Goal: Information Seeking & Learning: Learn about a topic

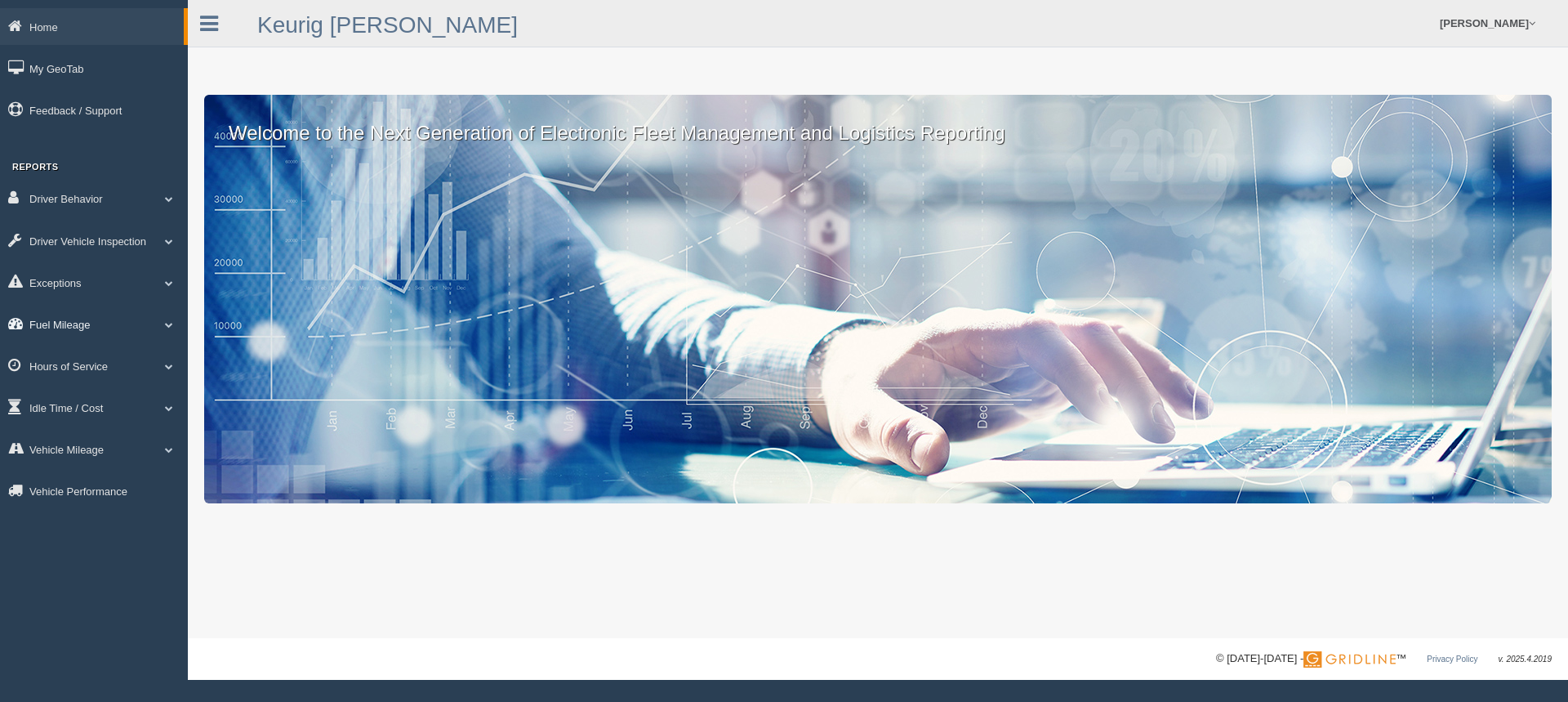
click at [75, 321] on link "Fuel Mileage" at bounding box center [94, 324] width 188 height 36
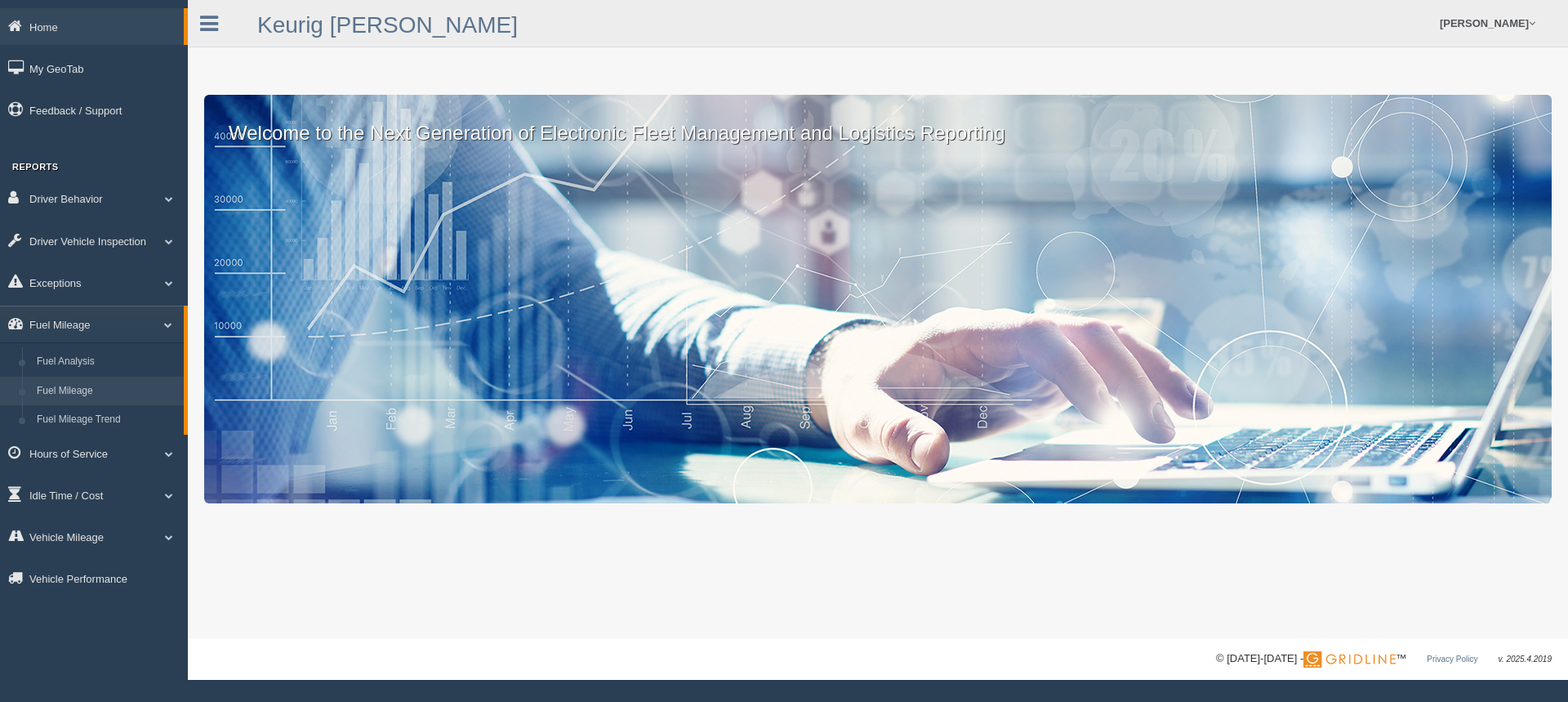
click at [86, 387] on link "Fuel Mileage" at bounding box center [107, 391] width 155 height 30
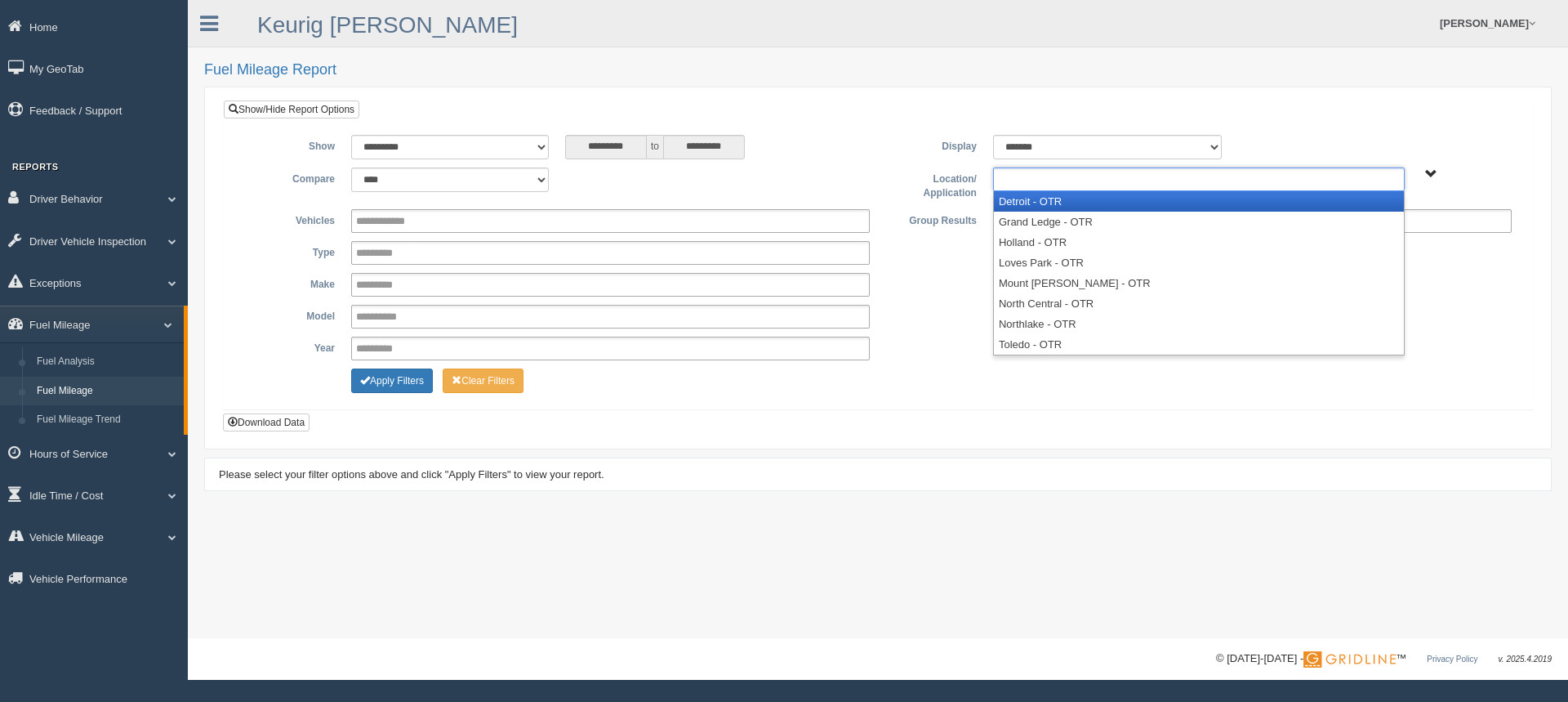
click at [1040, 189] on li at bounding box center [1033, 179] width 70 height 22
click at [1050, 202] on li "Detroit - OTR" at bounding box center [1199, 202] width 410 height 21
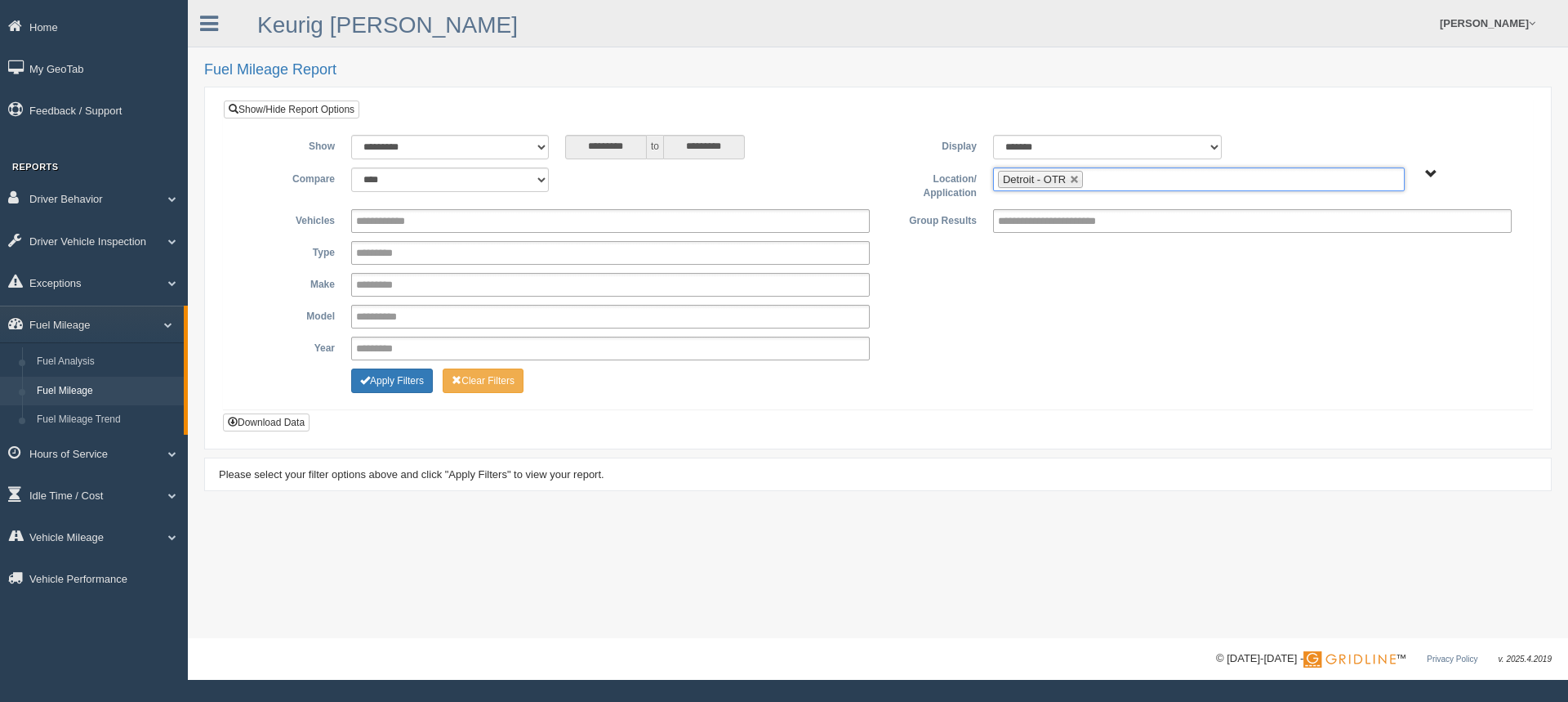
click at [1104, 183] on input "text" at bounding box center [1097, 180] width 21 height 21
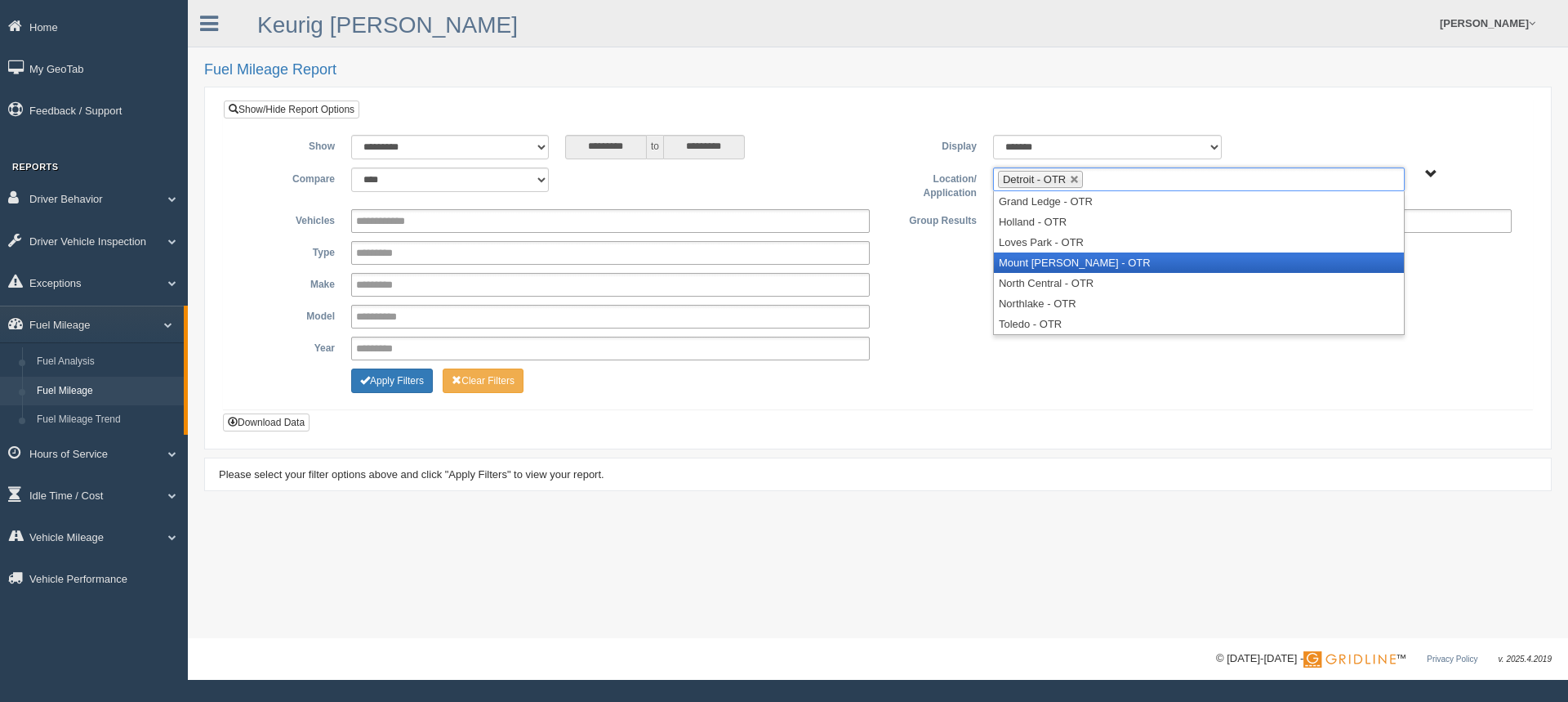
click at [1058, 266] on li "Mount [PERSON_NAME] - OTR" at bounding box center [1199, 262] width 410 height 21
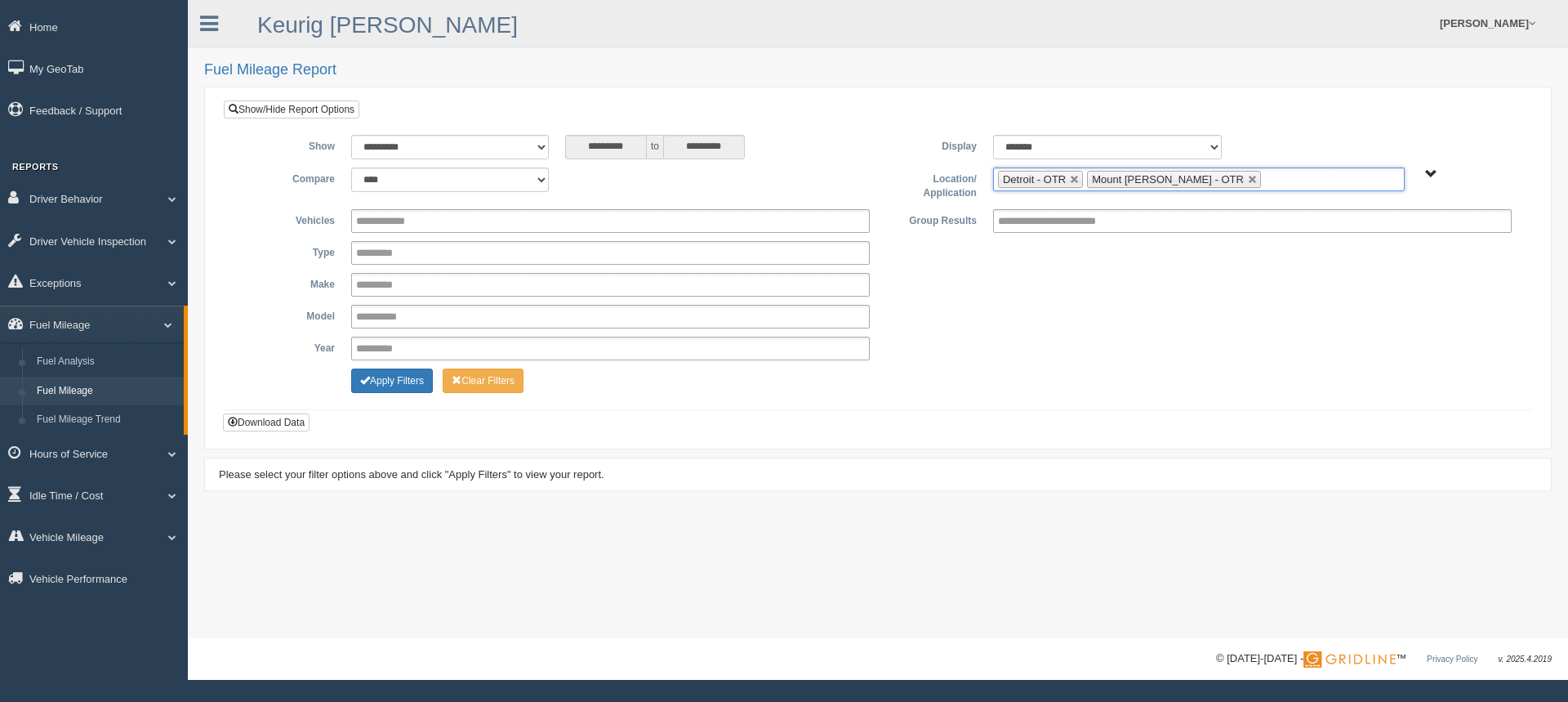
click at [1232, 187] on ul "Detroit - OTR Mount Morris - OTR" at bounding box center [1199, 179] width 412 height 23
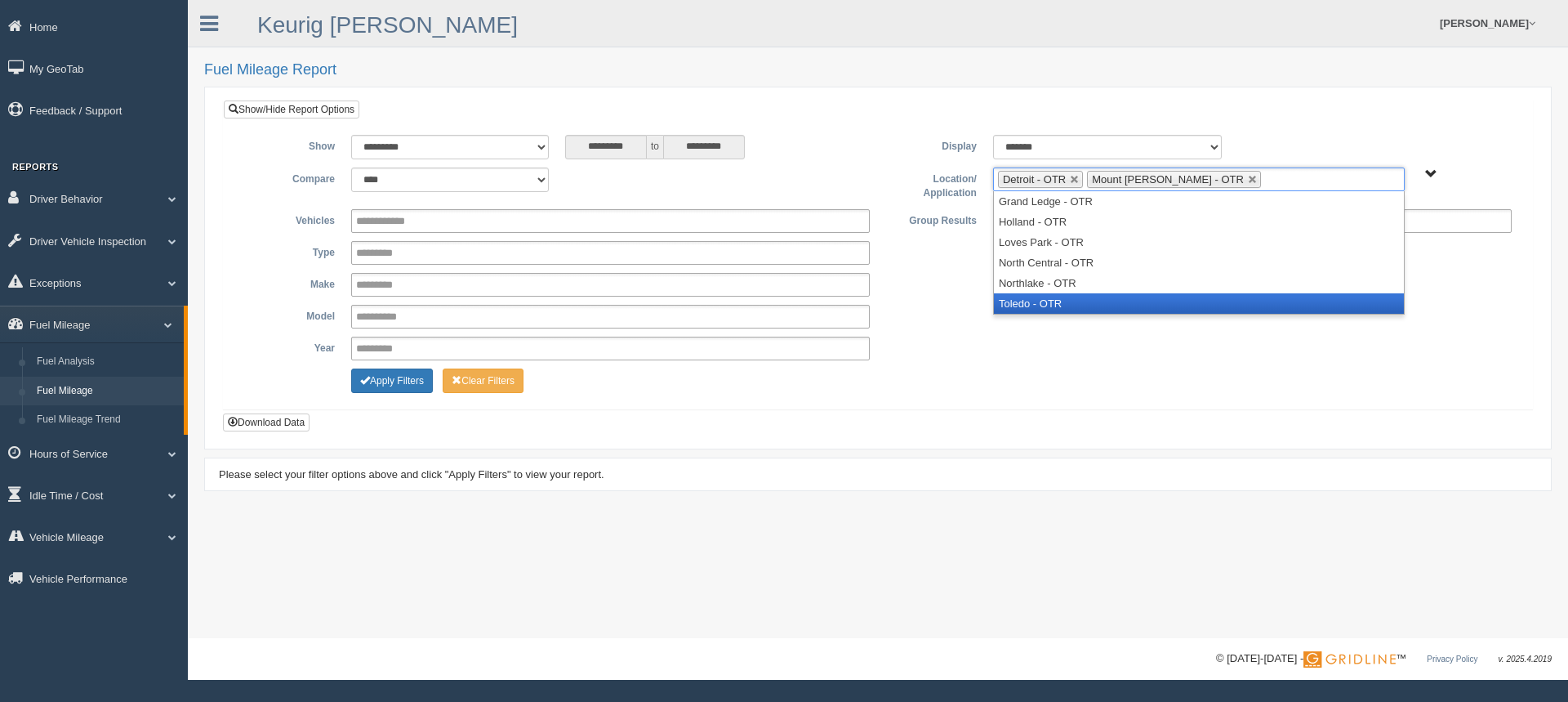
click at [1095, 299] on li "Toledo - OTR" at bounding box center [1199, 303] width 410 height 21
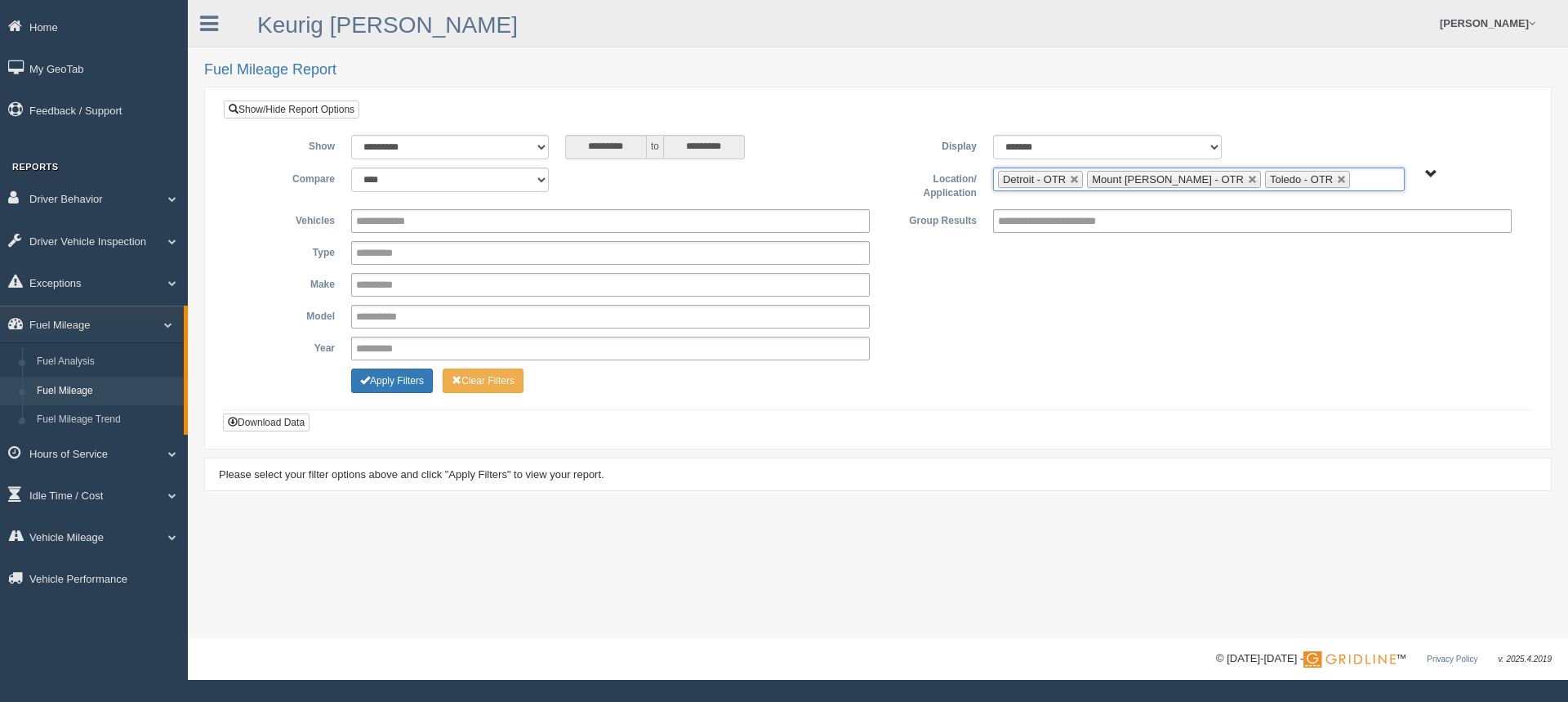
click at [1322, 185] on ul "Detroit - OTR Mount [PERSON_NAME] - OTR Toledo - OTR" at bounding box center [1199, 179] width 412 height 23
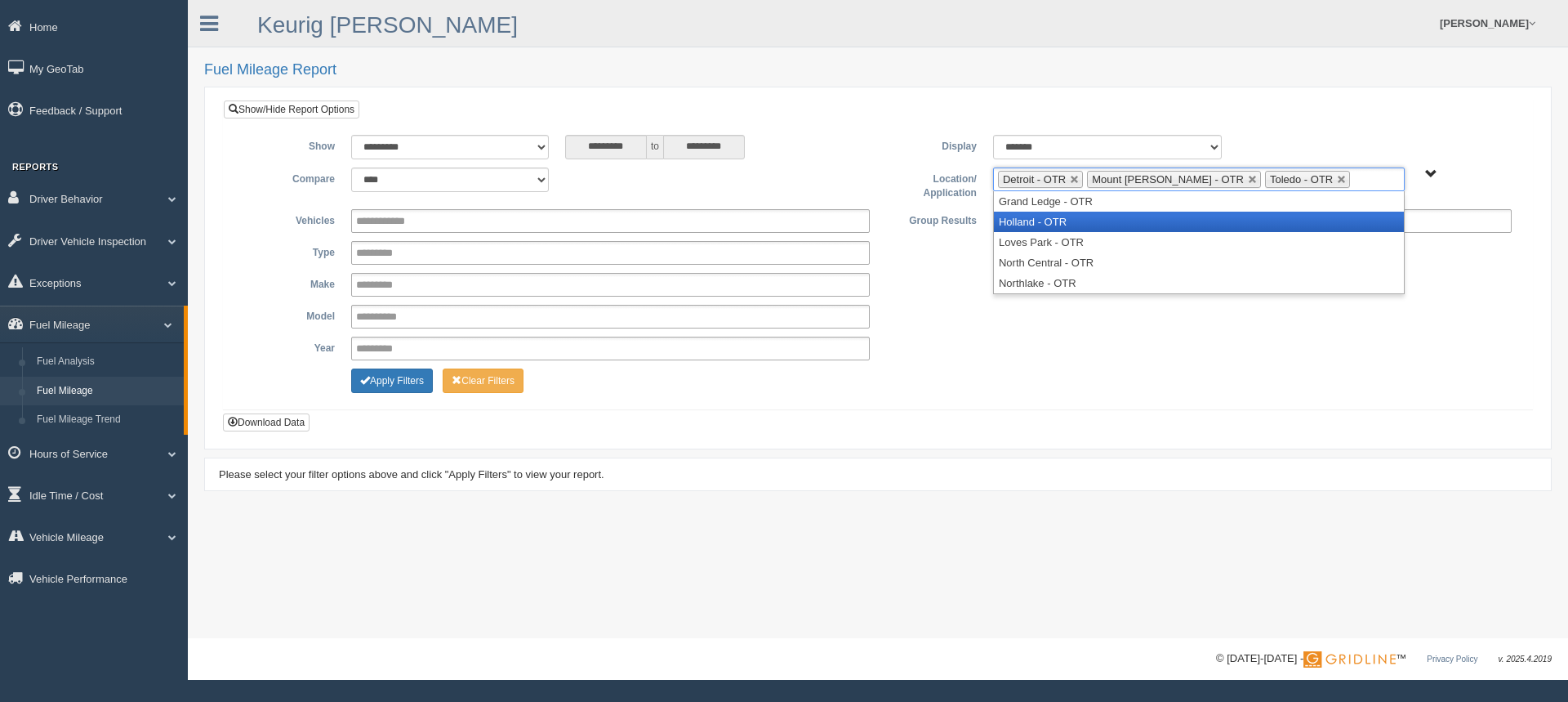
click at [1068, 225] on li "Holland - OTR" at bounding box center [1199, 222] width 410 height 21
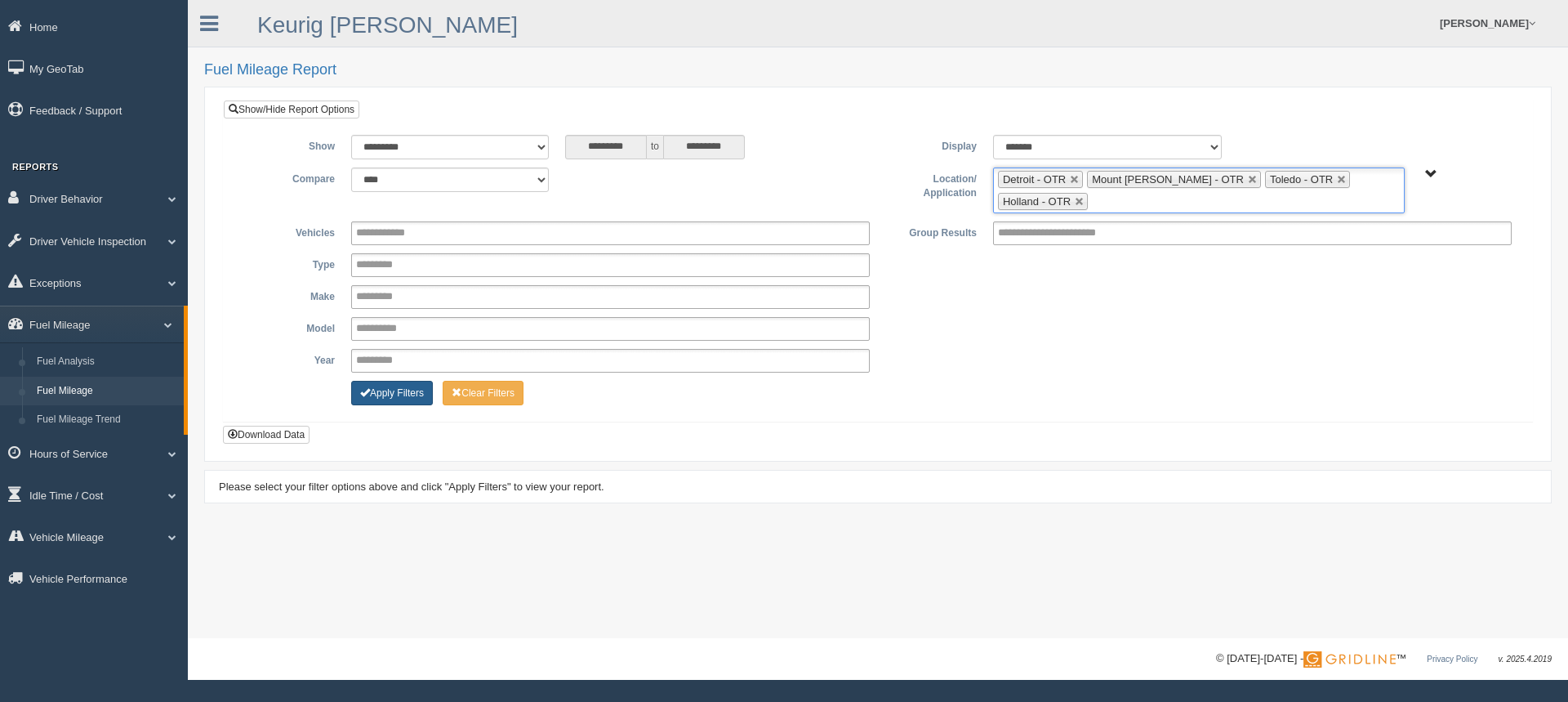
click at [404, 395] on button "Apply Filters" at bounding box center [392, 393] width 82 height 24
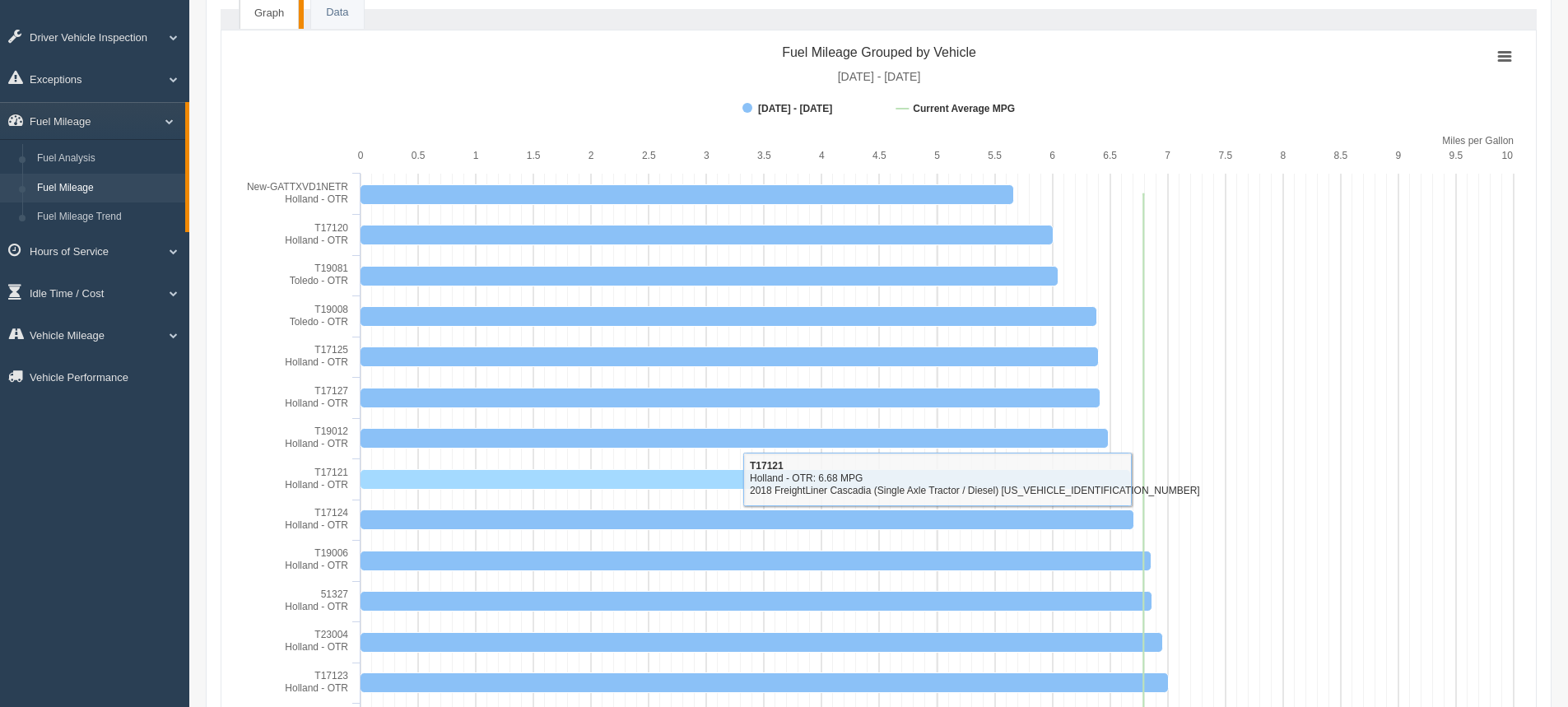
scroll to position [247, 0]
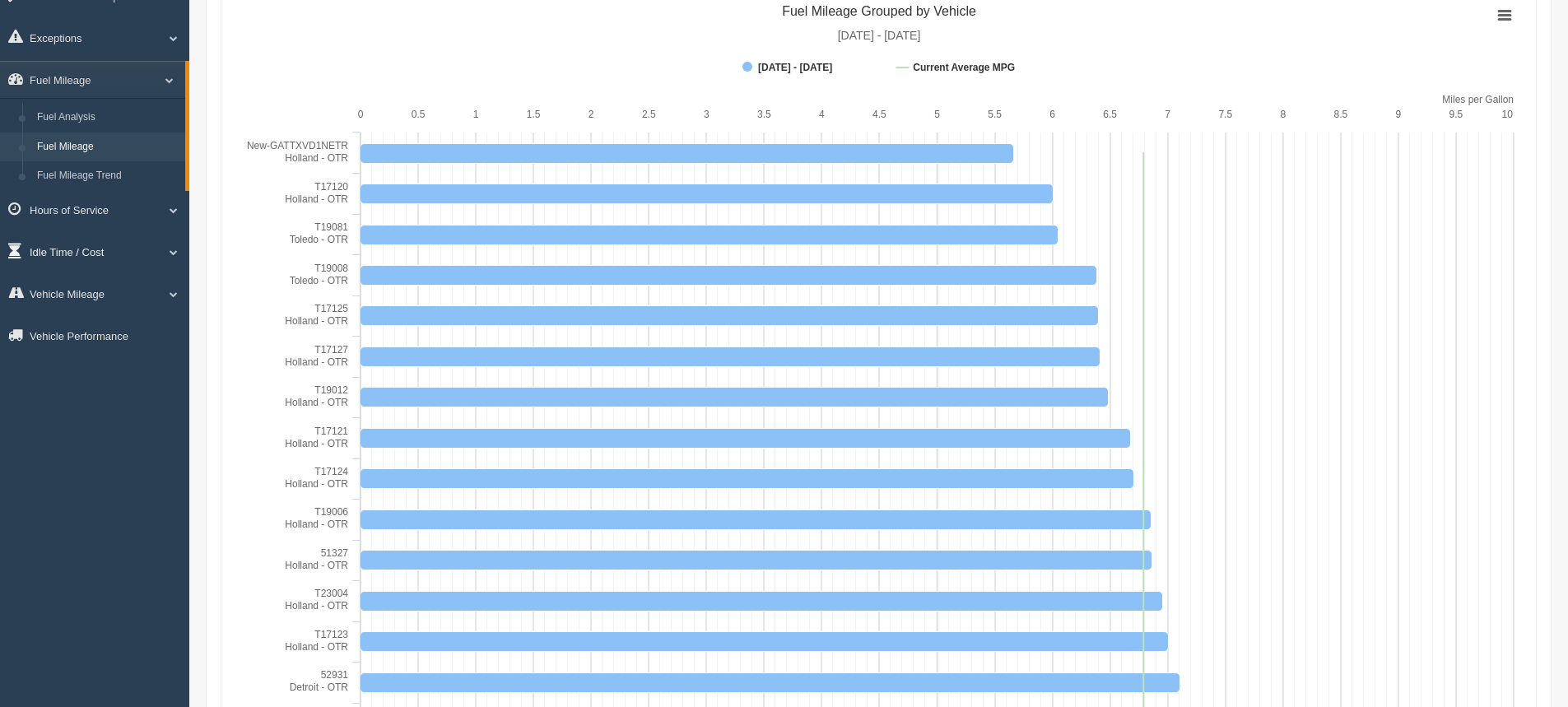
click at [77, 253] on link "Idle Time / Cost" at bounding box center [95, 251] width 189 height 37
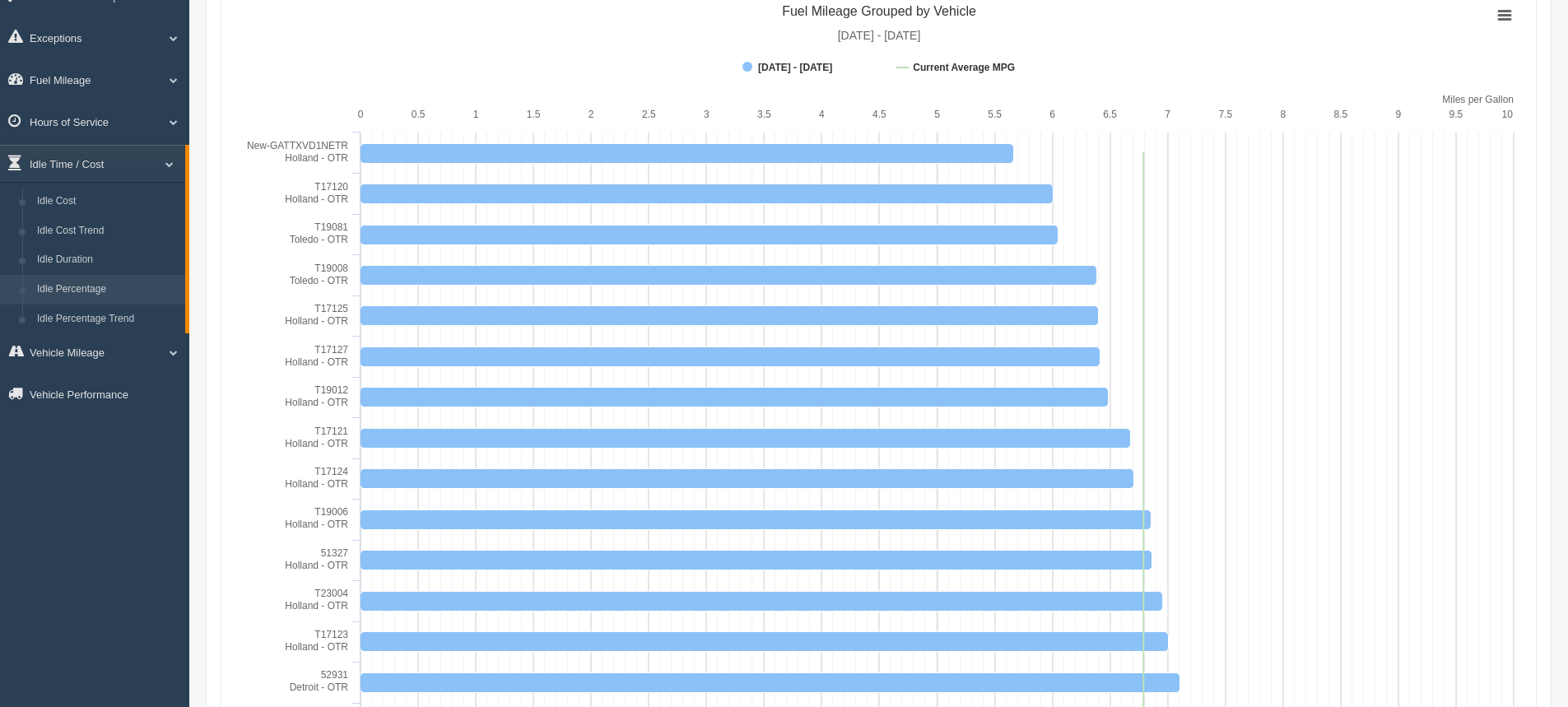
click at [81, 286] on link "Idle Percentage" at bounding box center [108, 290] width 156 height 30
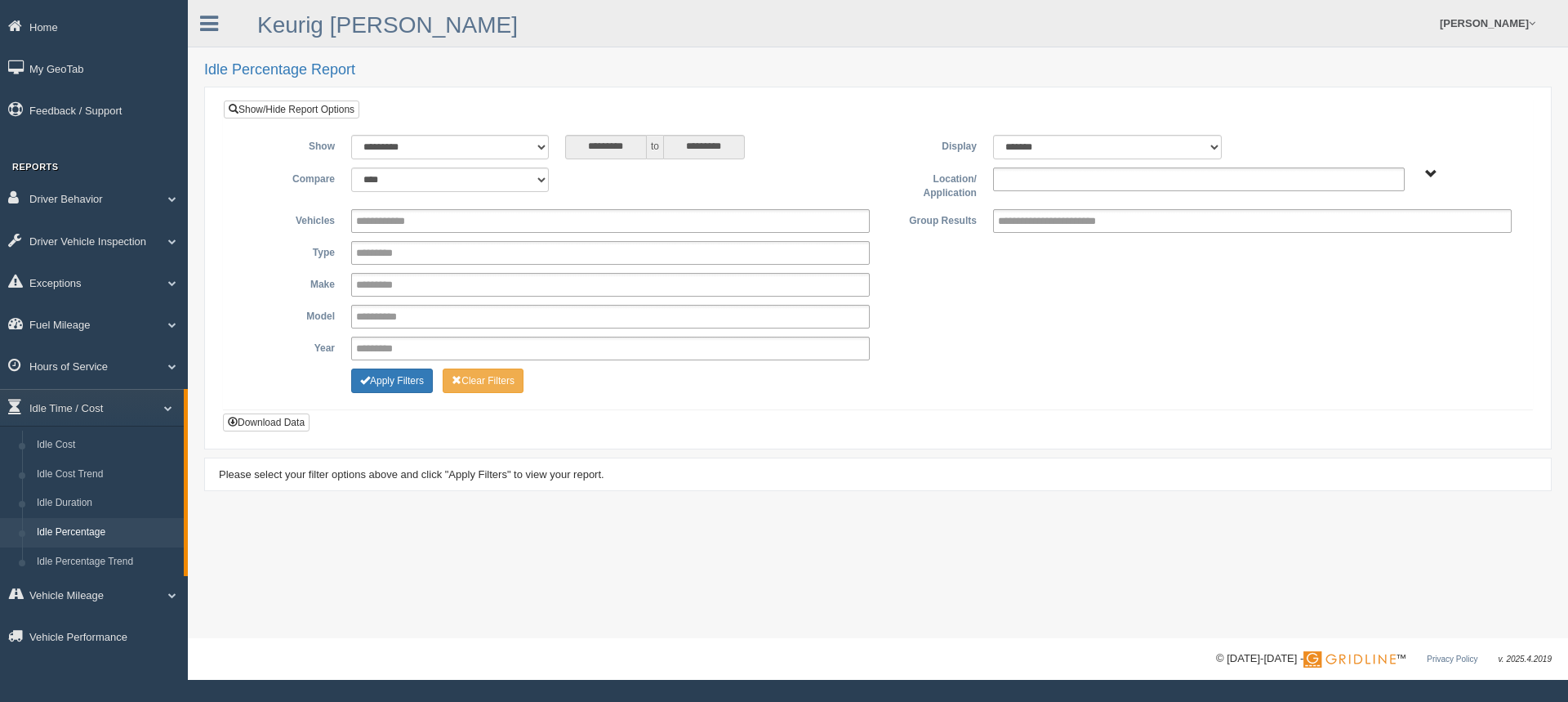
click at [1051, 184] on input "text" at bounding box center [1033, 180] width 70 height 21
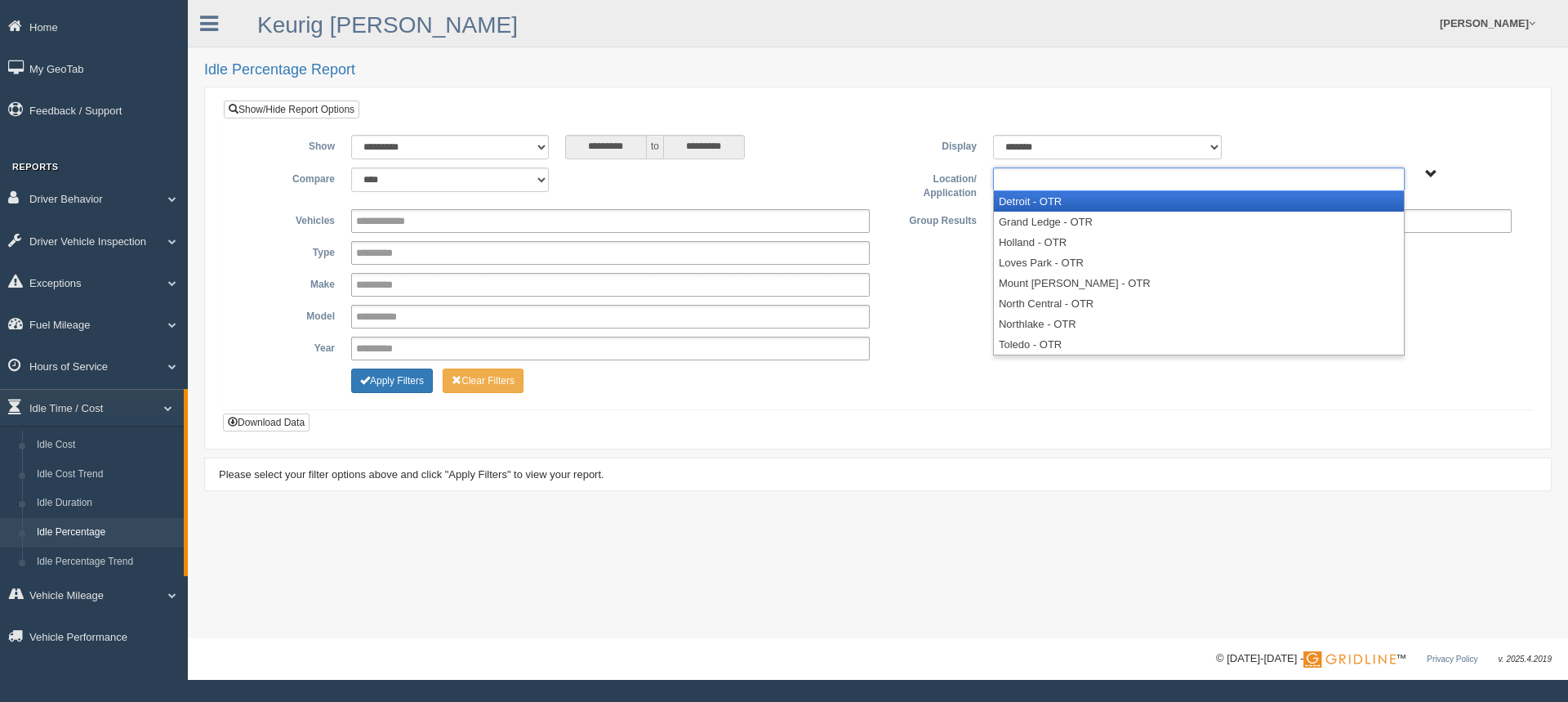
click at [1042, 197] on li "Detroit - OTR" at bounding box center [1199, 202] width 410 height 21
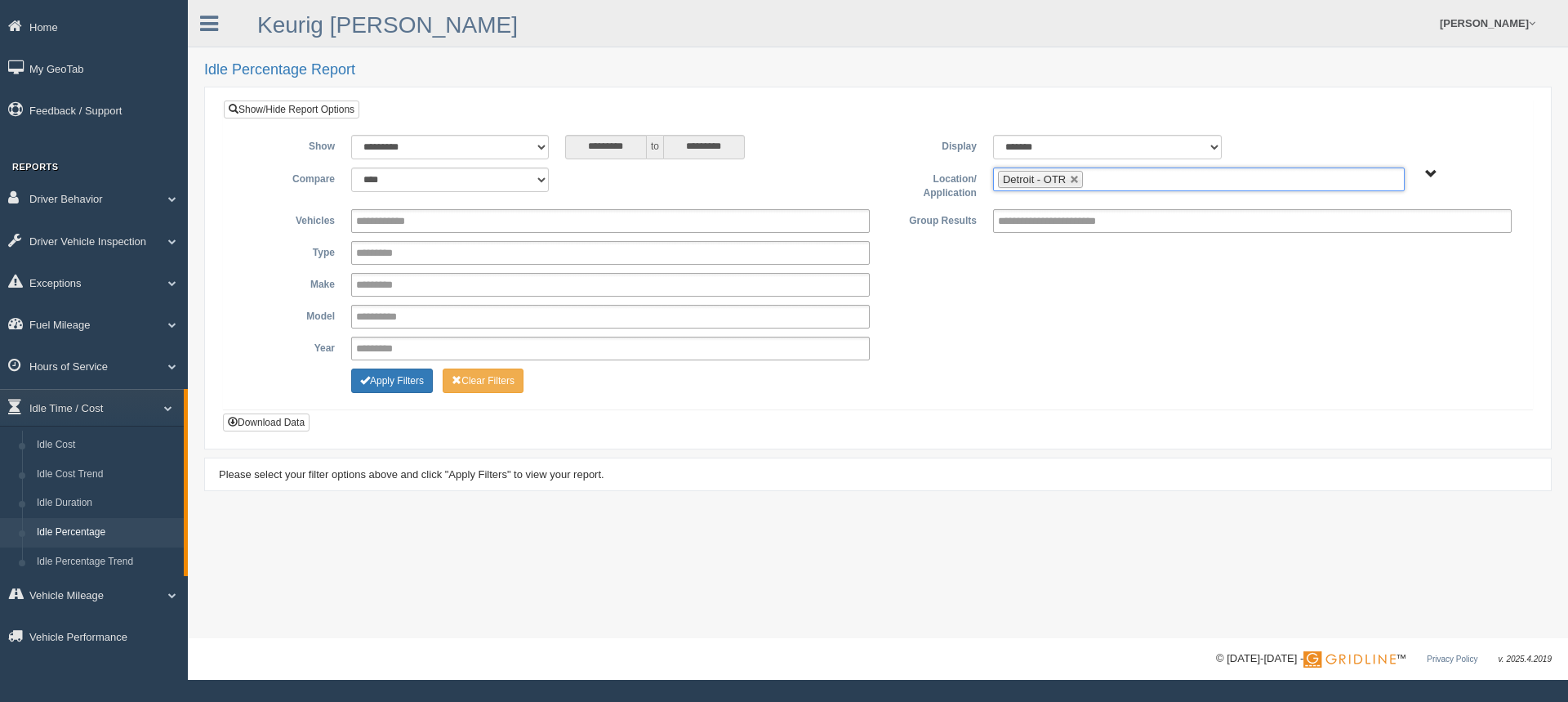
click at [1128, 176] on ul "Detroit - OTR" at bounding box center [1199, 179] width 412 height 23
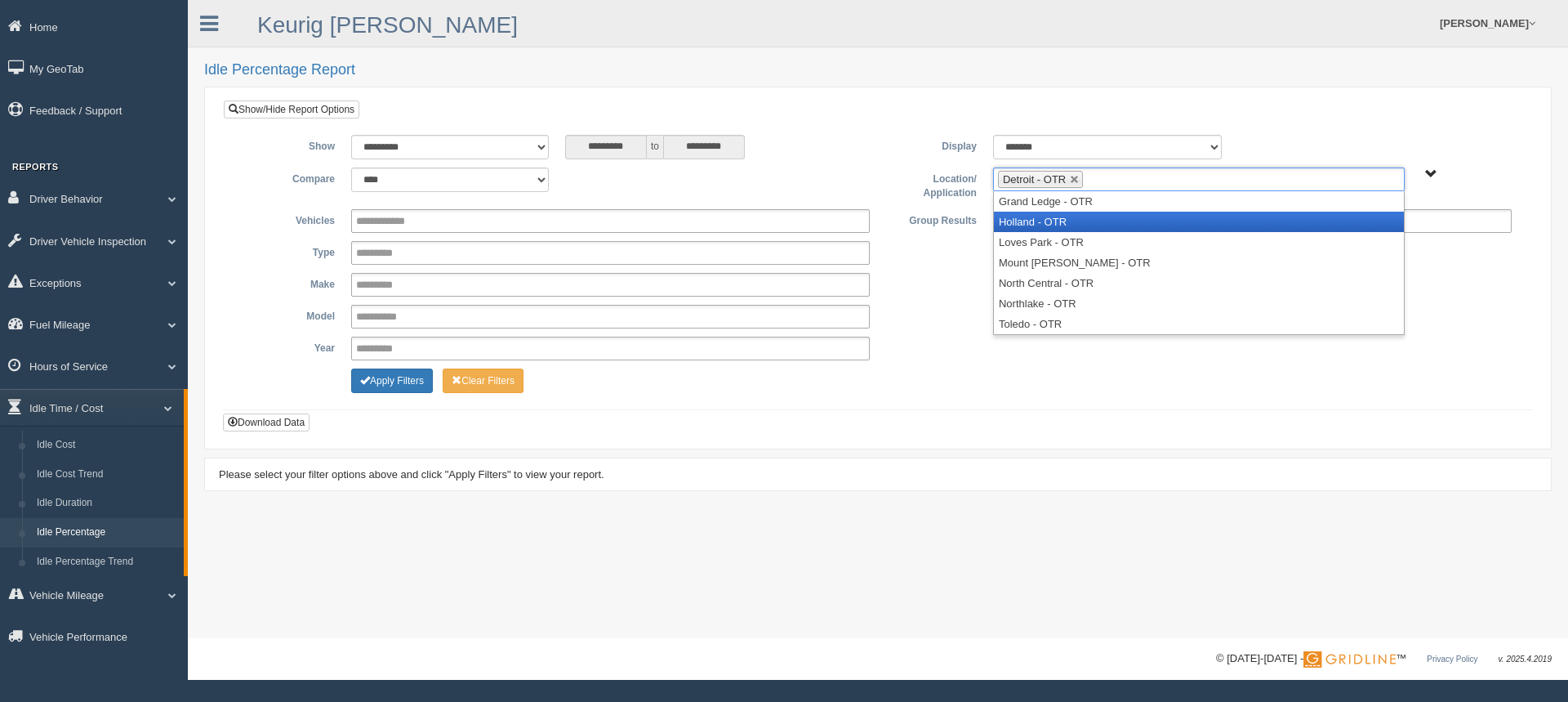
click at [1055, 223] on li "Holland - OTR" at bounding box center [1199, 222] width 410 height 21
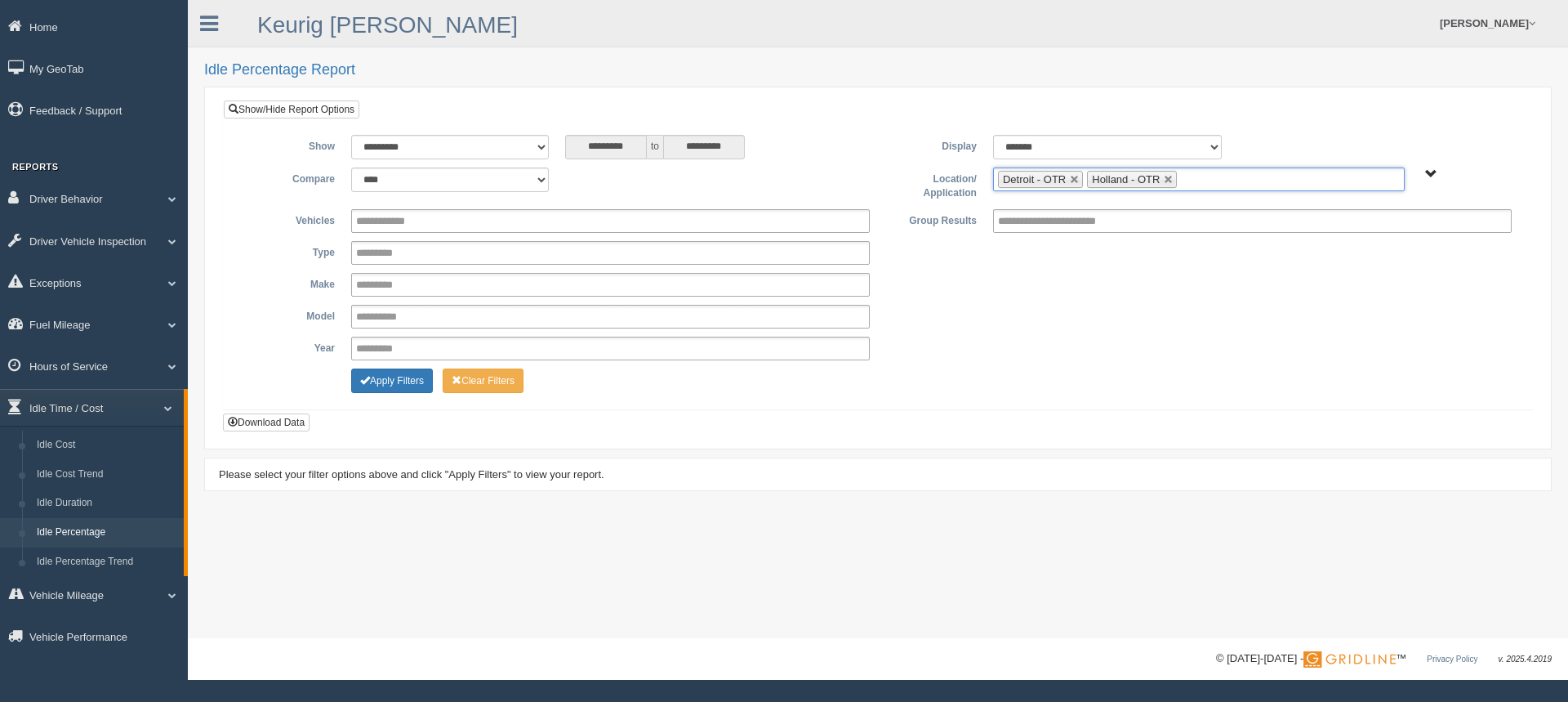
click at [1197, 181] on input "text" at bounding box center [1191, 180] width 21 height 21
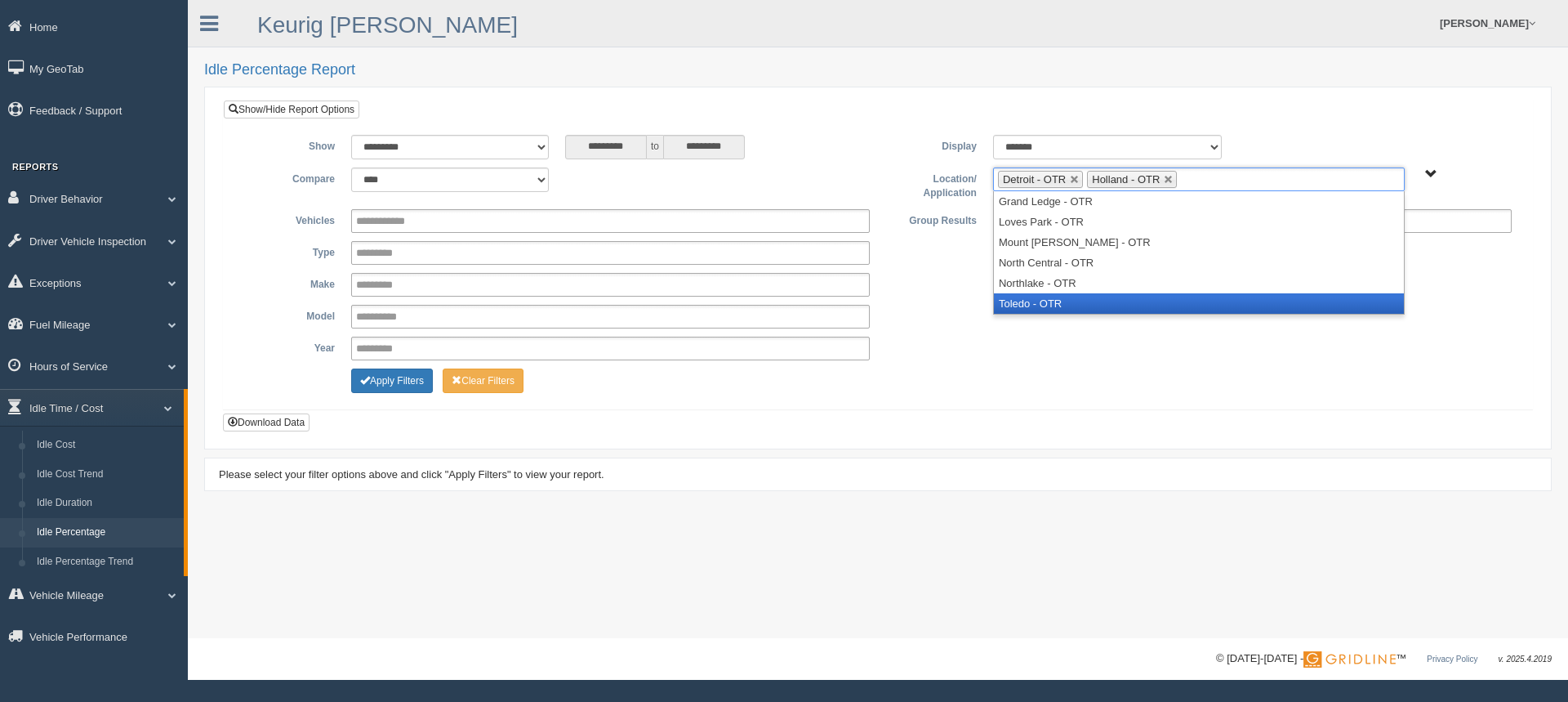
drag, startPoint x: 1055, startPoint y: 305, endPoint x: 1071, endPoint y: 293, distance: 20.0
click at [1055, 304] on li "Toledo - OTR" at bounding box center [1199, 303] width 410 height 21
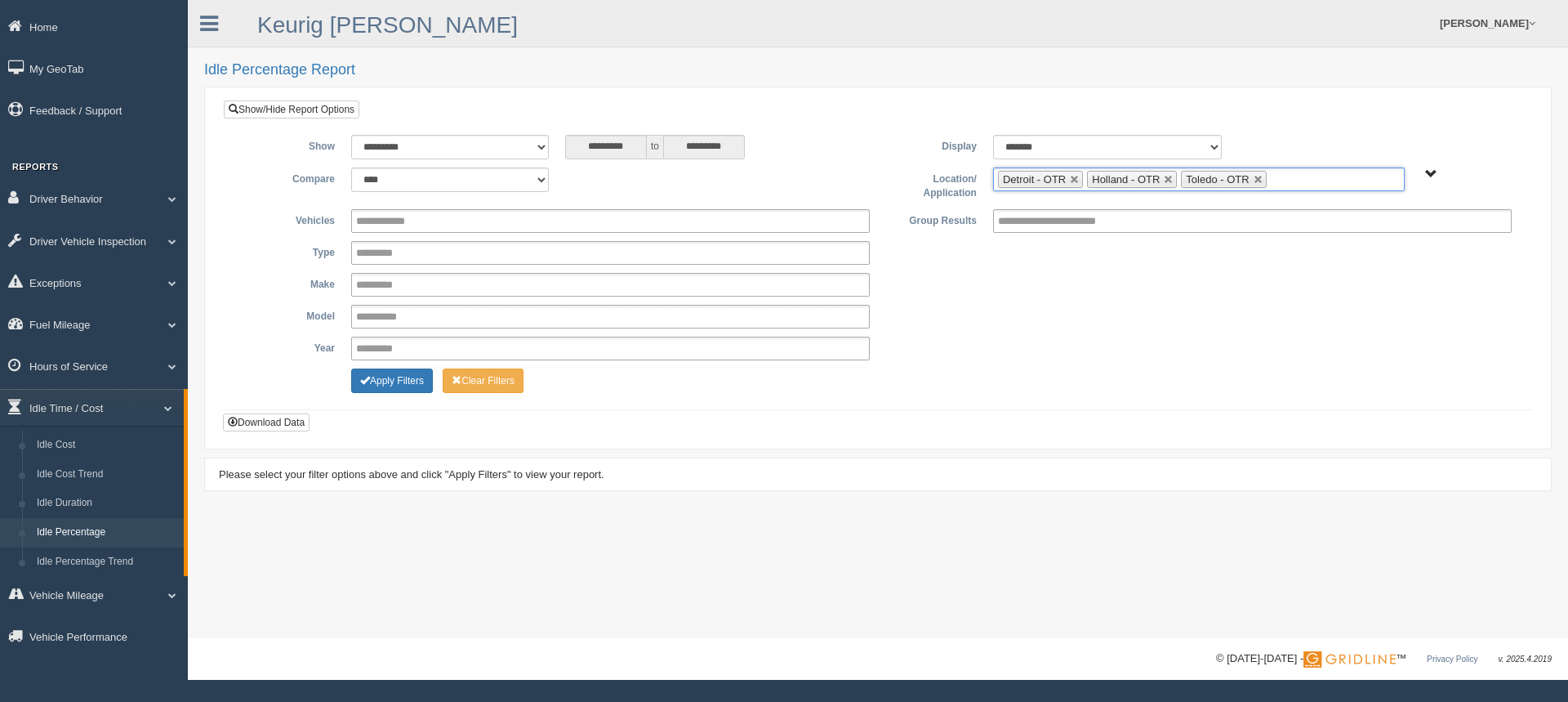
click at [1289, 182] on input "text" at bounding box center [1281, 180] width 21 height 21
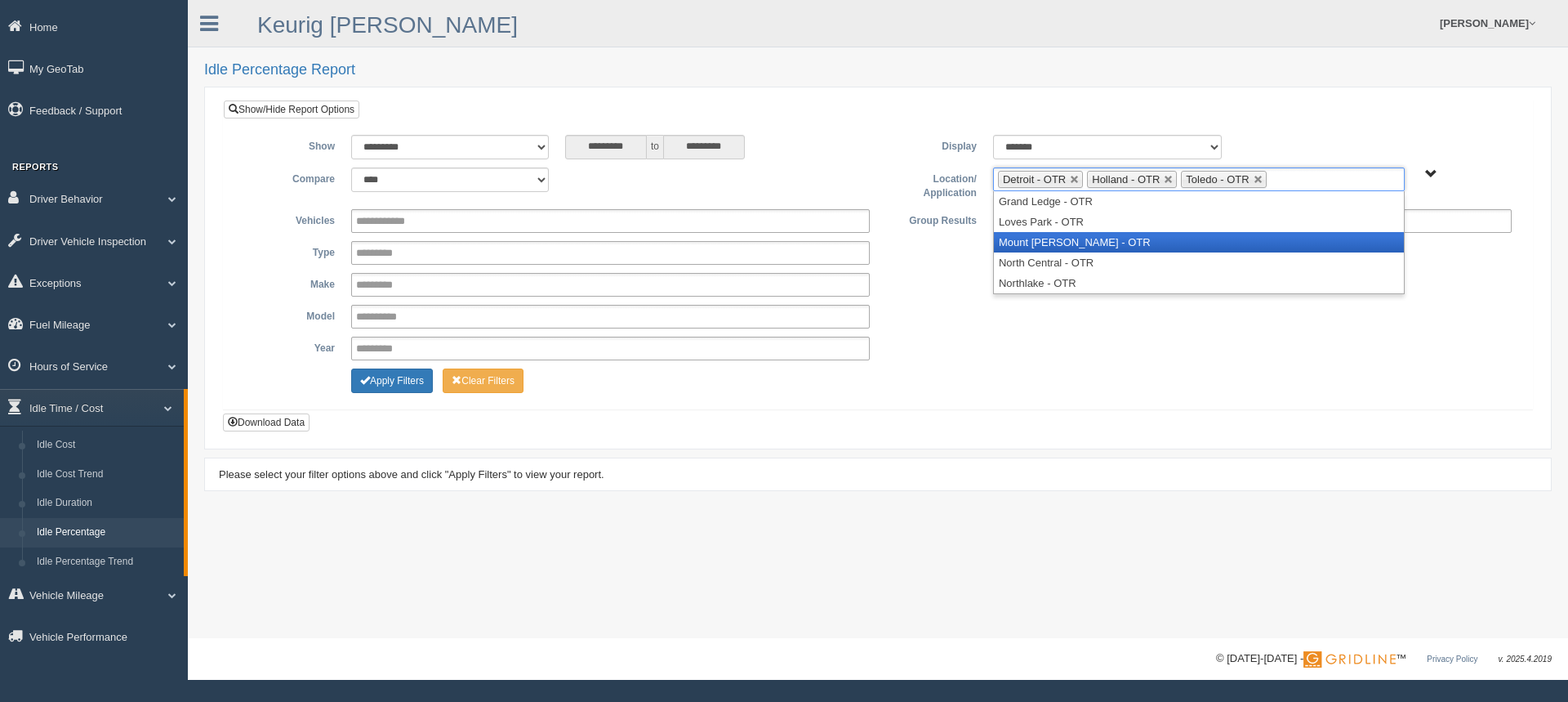
click at [1062, 242] on li "Mount [PERSON_NAME] - OTR" at bounding box center [1199, 242] width 410 height 21
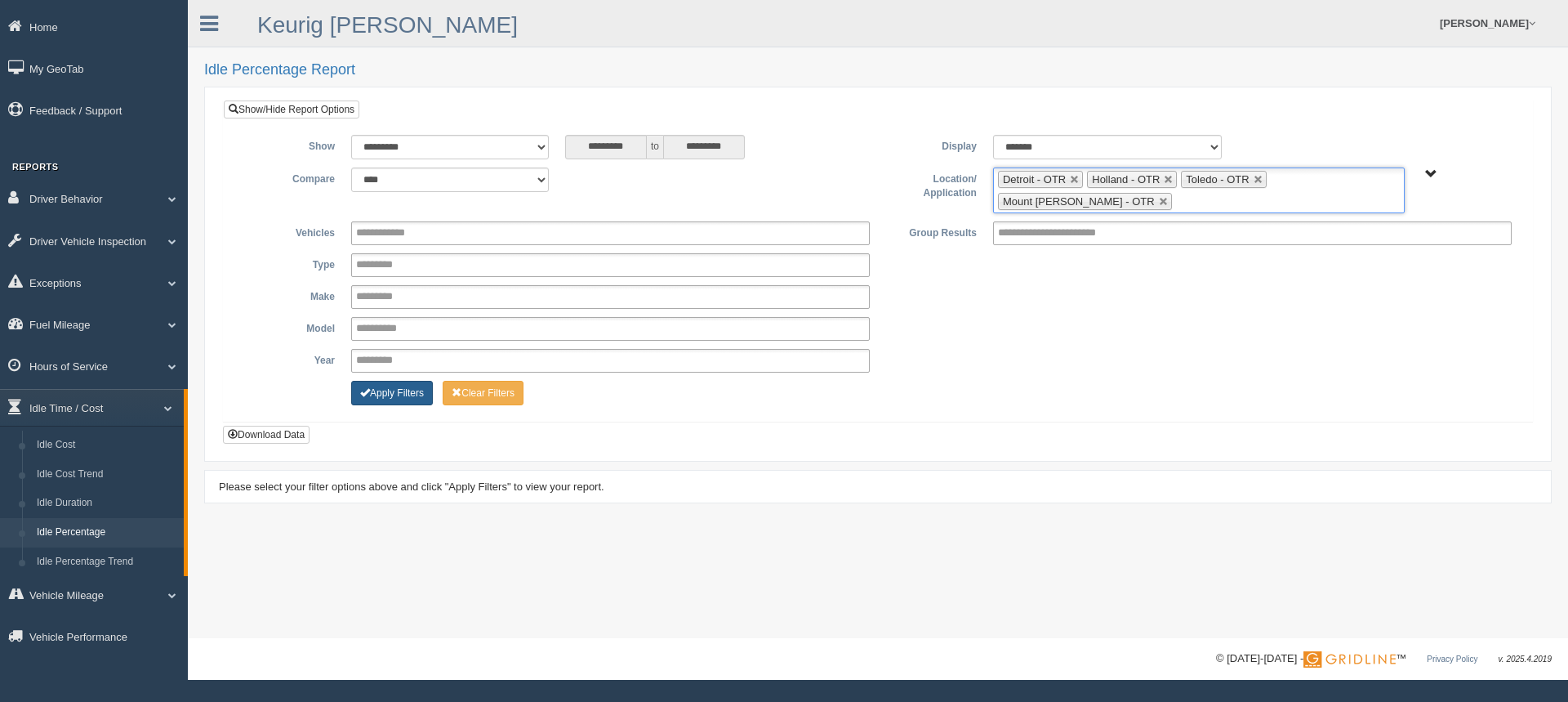
click at [403, 391] on button "Apply Filters" at bounding box center [392, 393] width 82 height 24
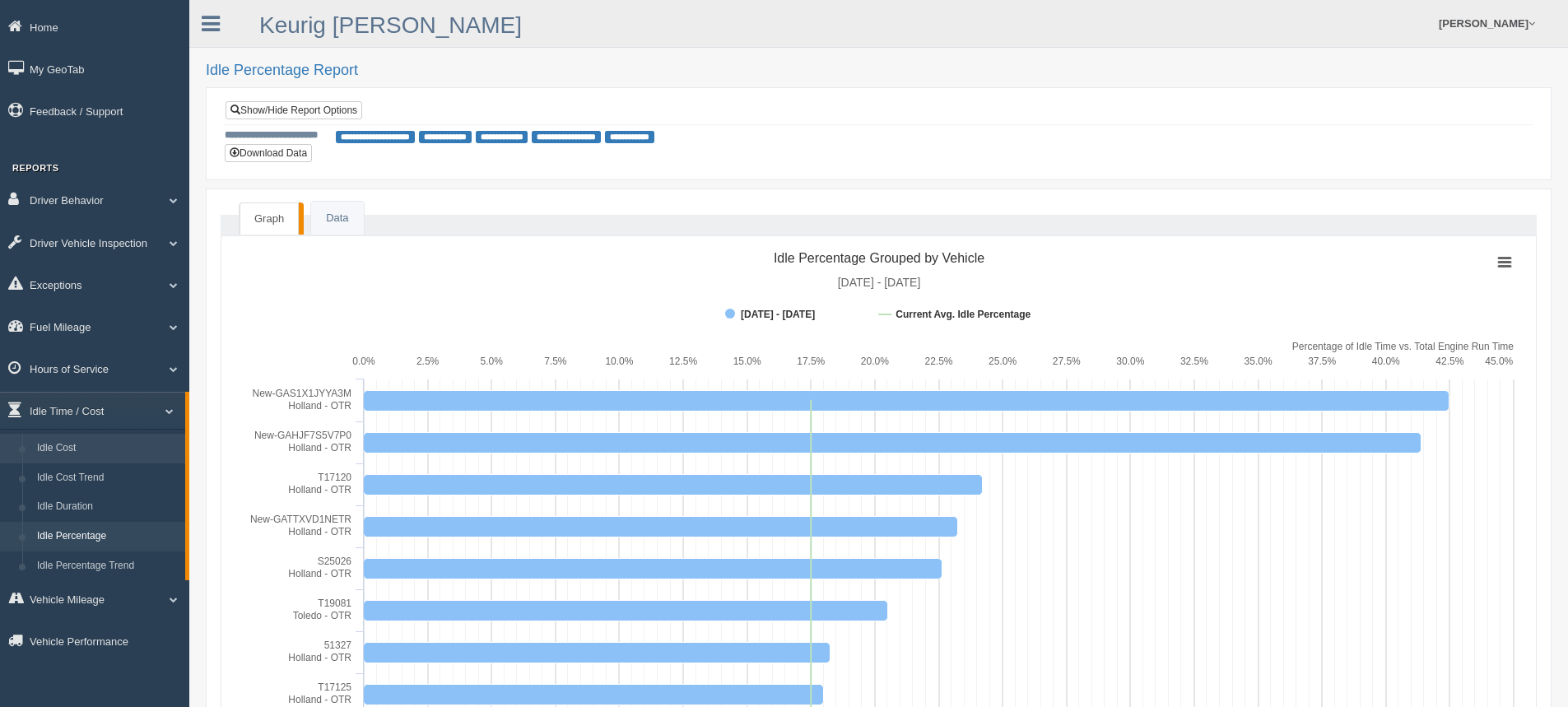
click at [69, 451] on link "Idle Cost" at bounding box center [108, 448] width 156 height 30
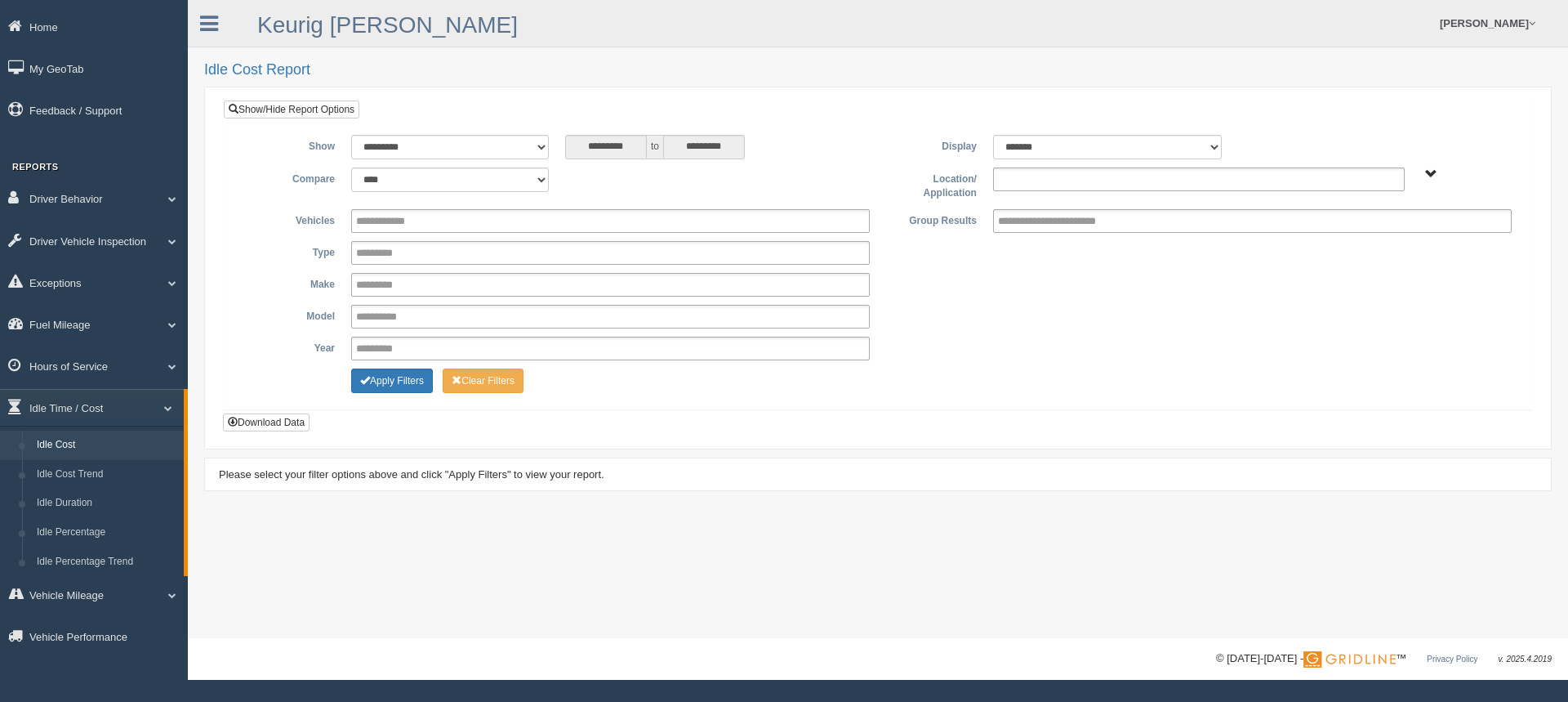
click at [1029, 177] on input "text" at bounding box center [1033, 180] width 70 height 21
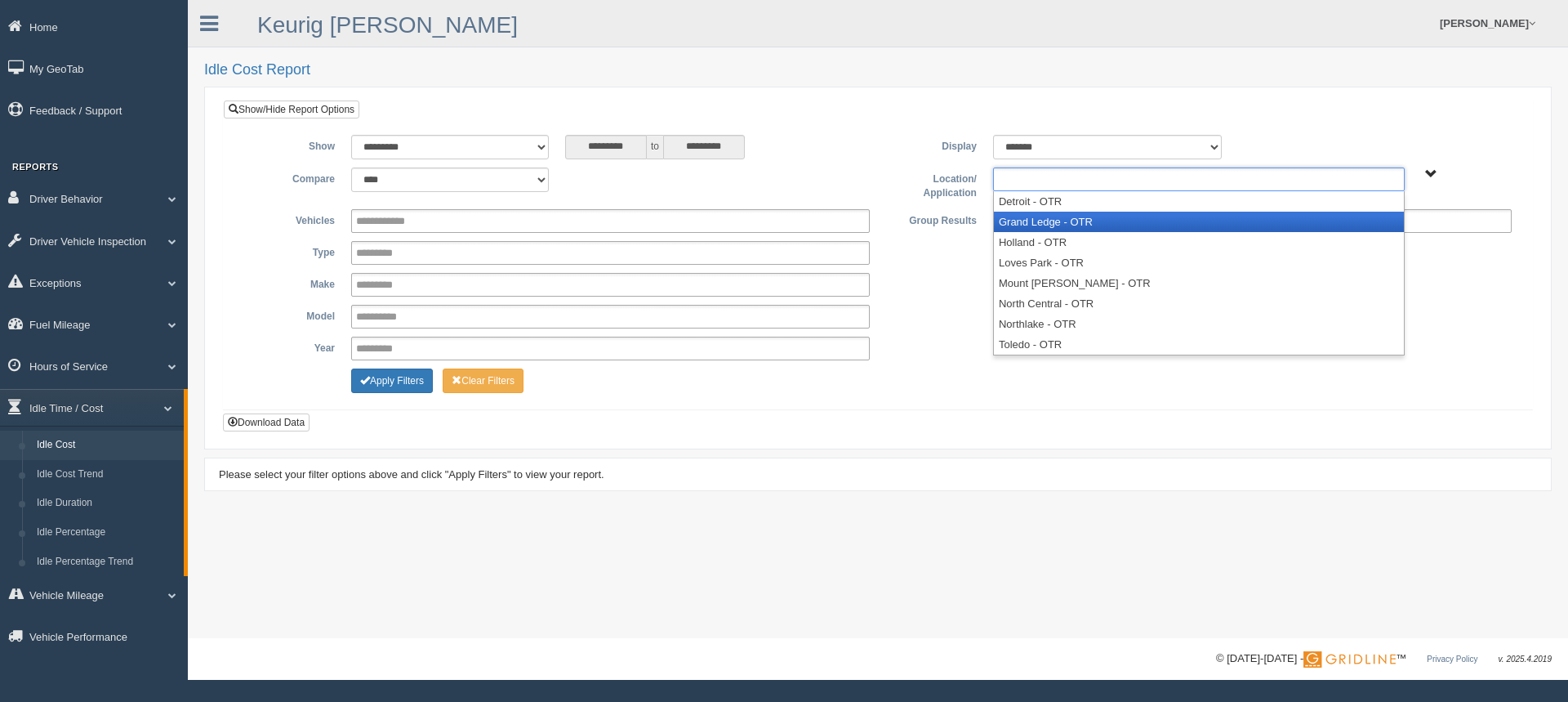
click at [1025, 222] on li "Grand Ledge - OTR" at bounding box center [1199, 222] width 410 height 21
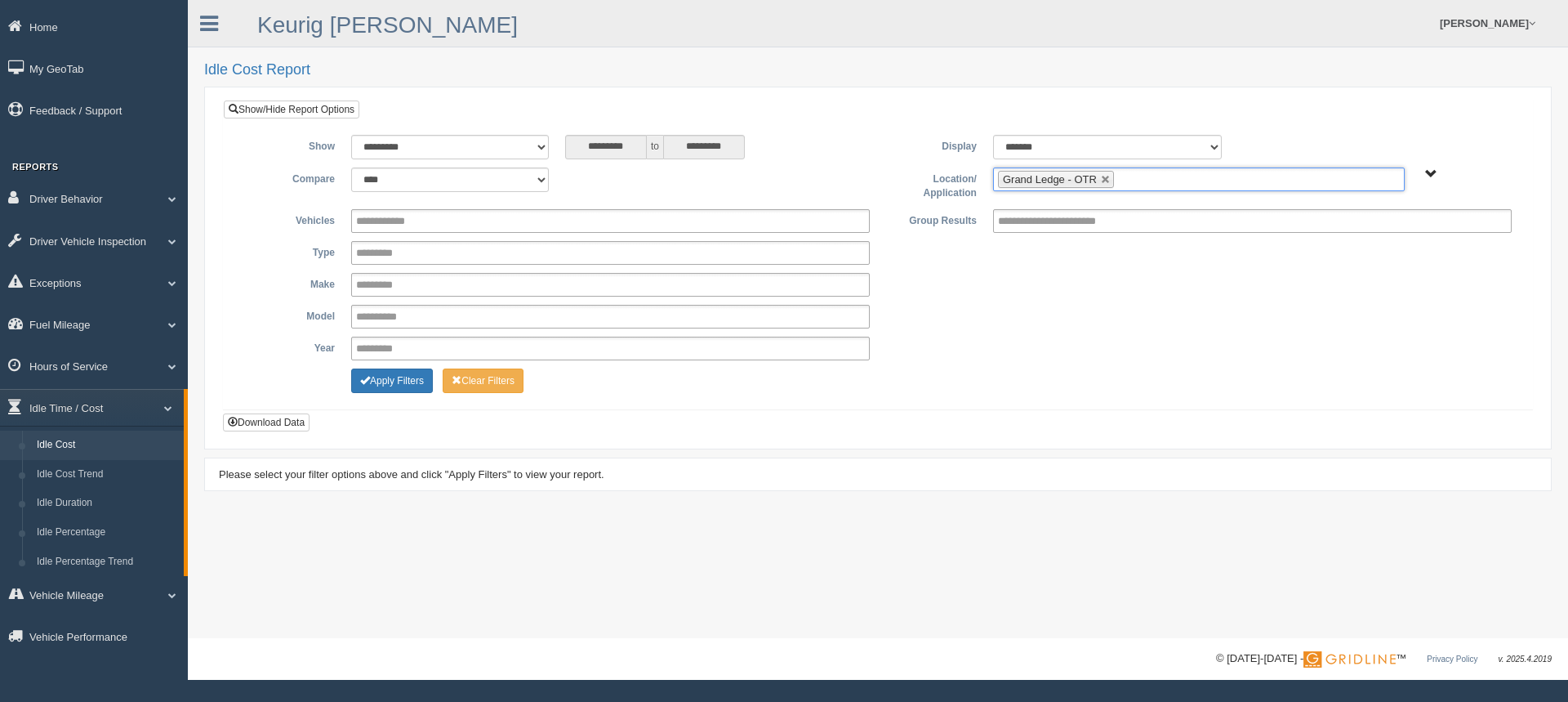
click at [1145, 184] on ul "Grand Ledge - OTR" at bounding box center [1199, 179] width 412 height 23
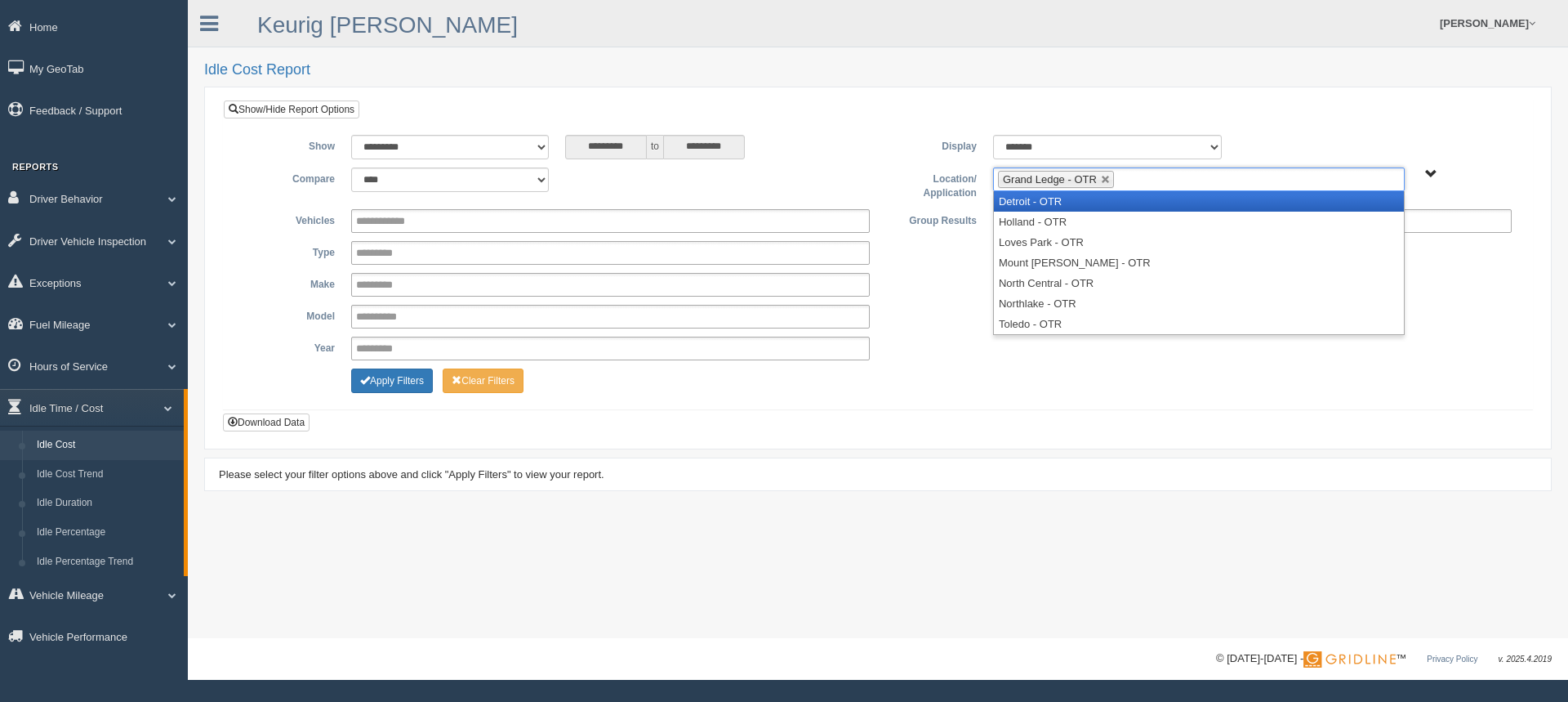
click at [1062, 208] on li "Detroit - OTR" at bounding box center [1199, 202] width 410 height 21
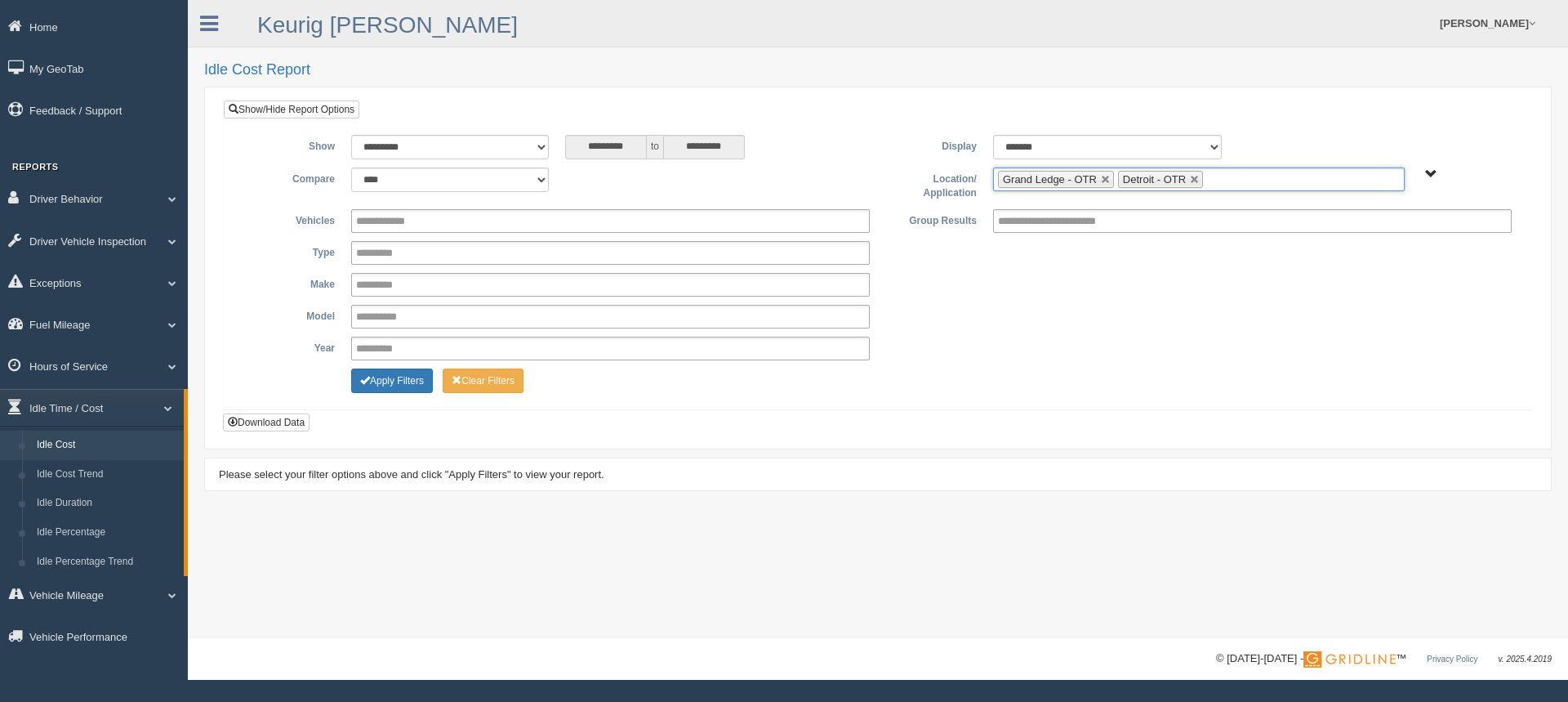
click at [1212, 176] on input "text" at bounding box center [1217, 180] width 21 height 21
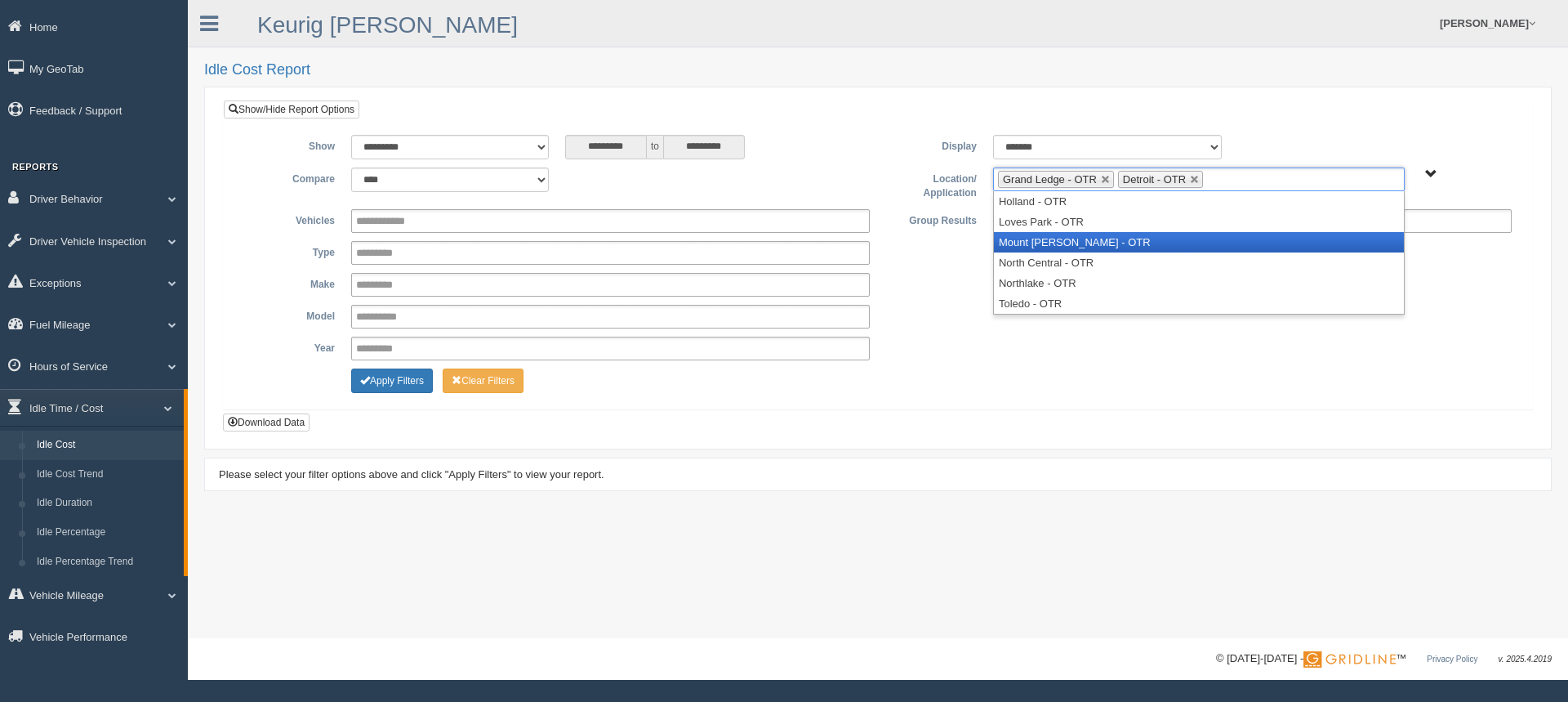
drag, startPoint x: 1048, startPoint y: 248, endPoint x: 1078, endPoint y: 237, distance: 32.0
click at [1052, 246] on li "Mount [PERSON_NAME] - OTR" at bounding box center [1199, 242] width 410 height 21
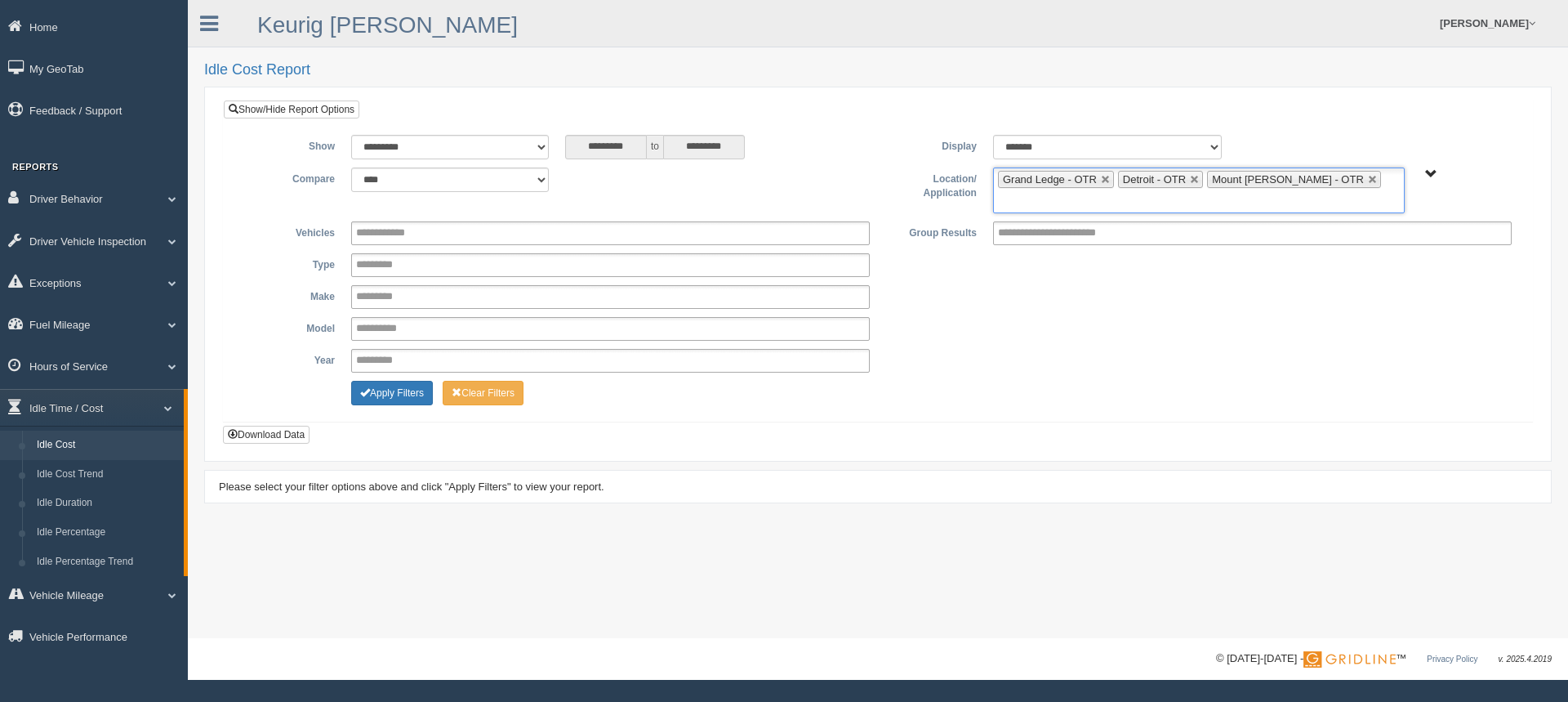
click at [1108, 184] on li "Grand Ledge - OTR" at bounding box center [1055, 179] width 116 height 17
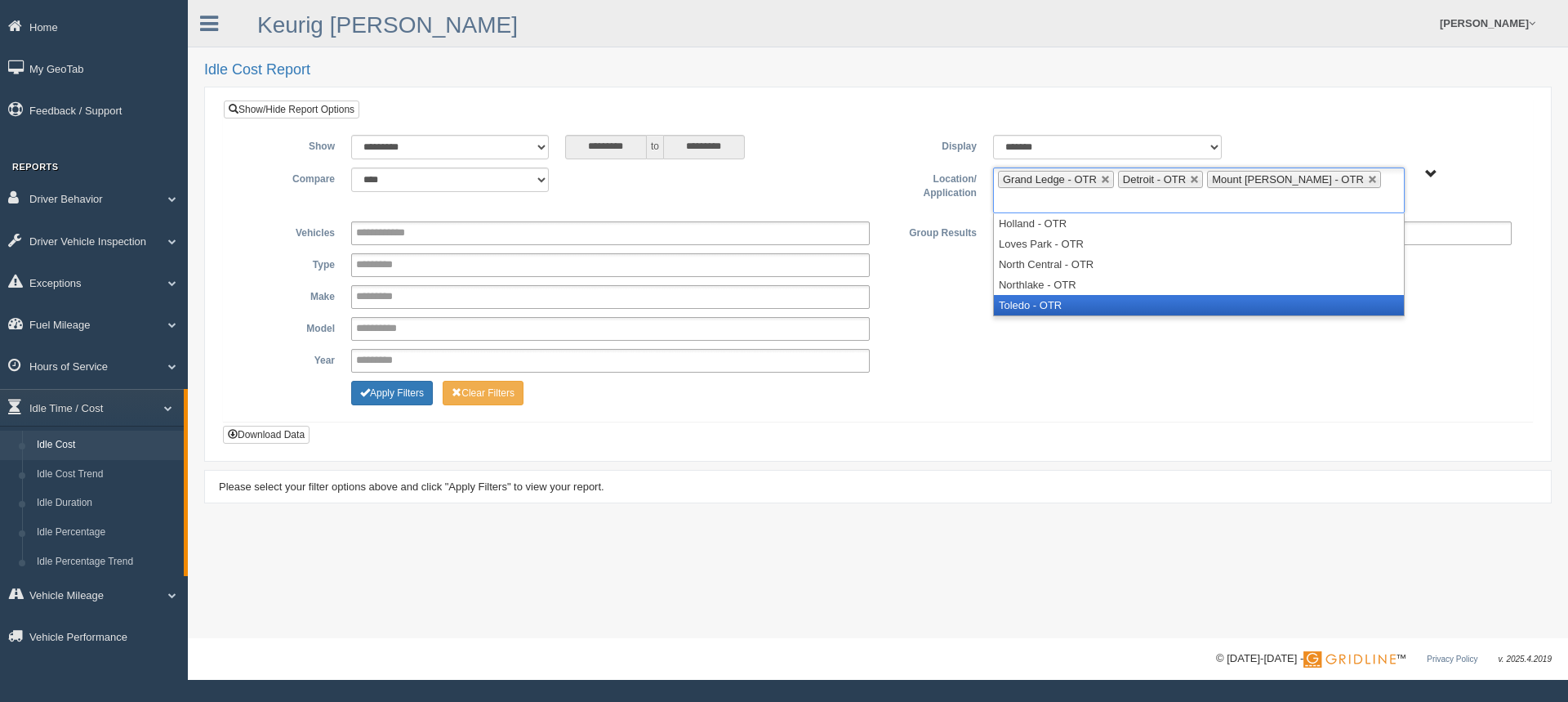
click at [1040, 295] on li "Toledo - OTR" at bounding box center [1199, 305] width 410 height 21
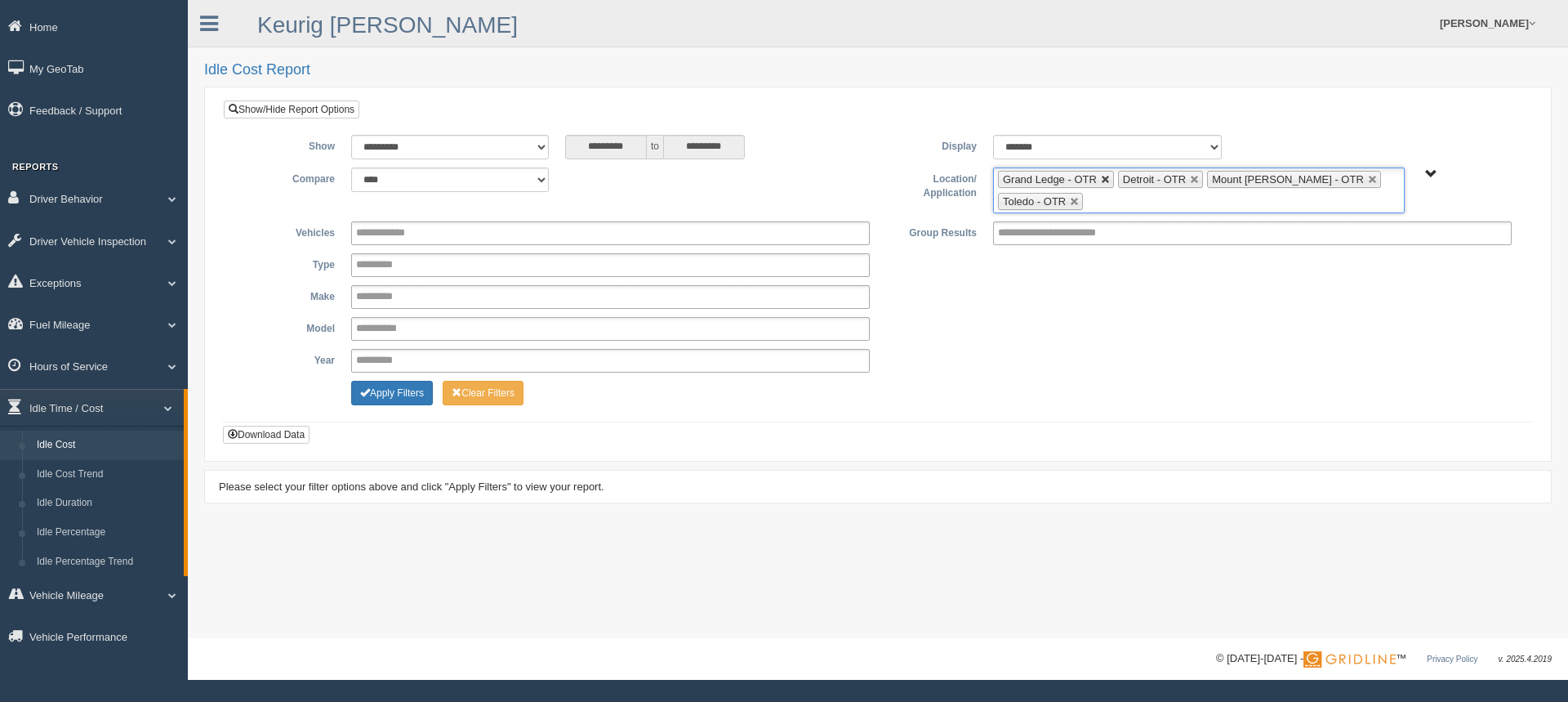
click at [1105, 177] on link at bounding box center [1105, 179] width 10 height 10
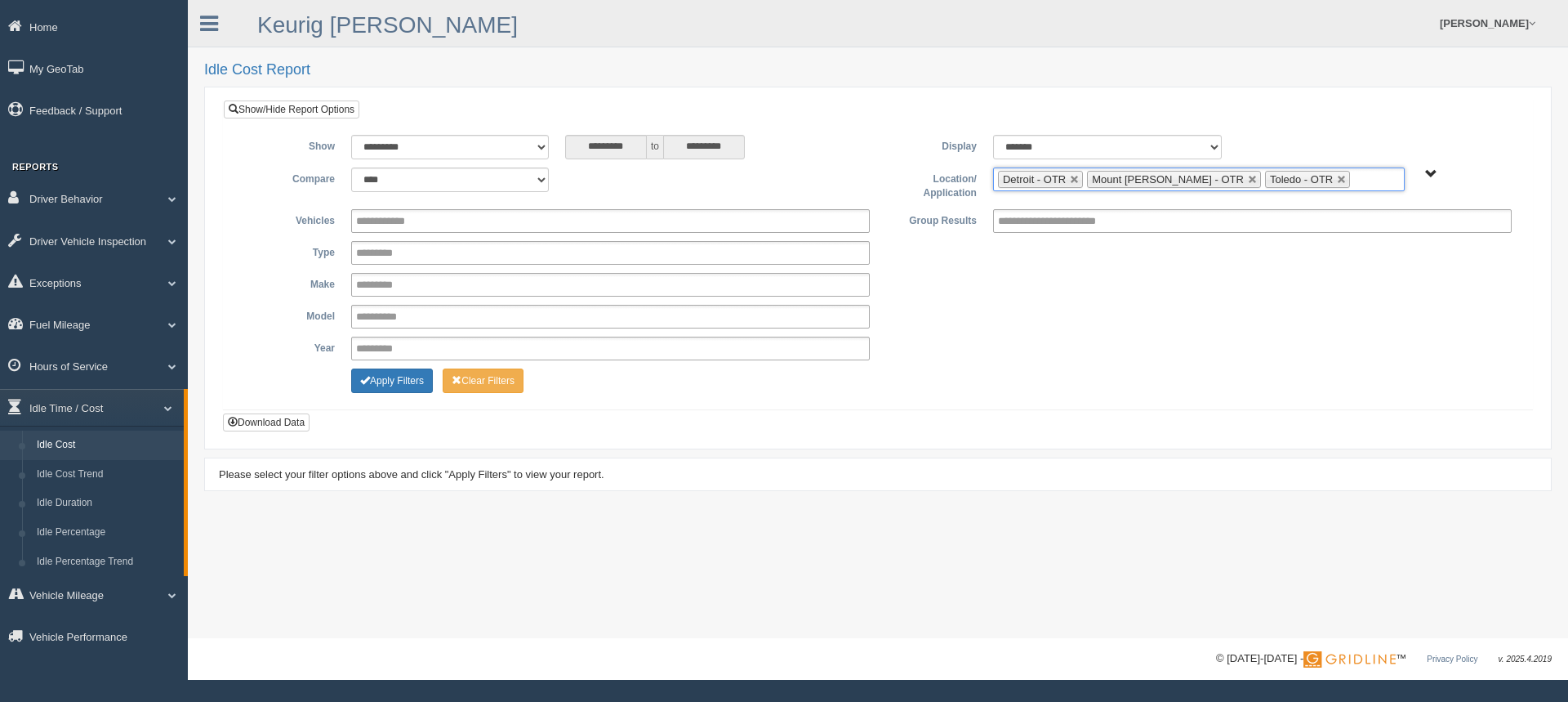
click at [1327, 172] on ul "Detroit - OTR Mount [PERSON_NAME] - OTR Toledo - OTR" at bounding box center [1199, 179] width 412 height 23
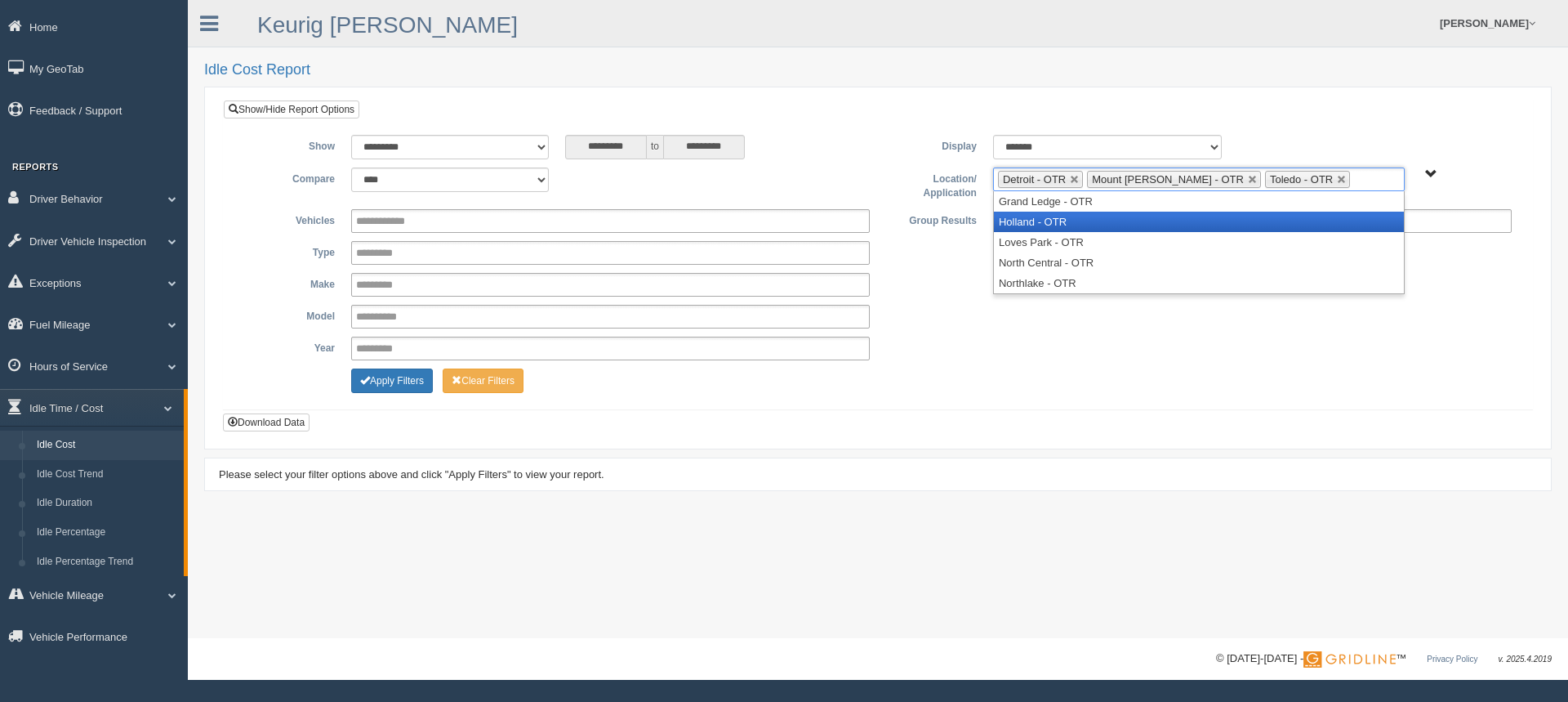
click at [1049, 224] on li "Holland - OTR" at bounding box center [1199, 222] width 410 height 21
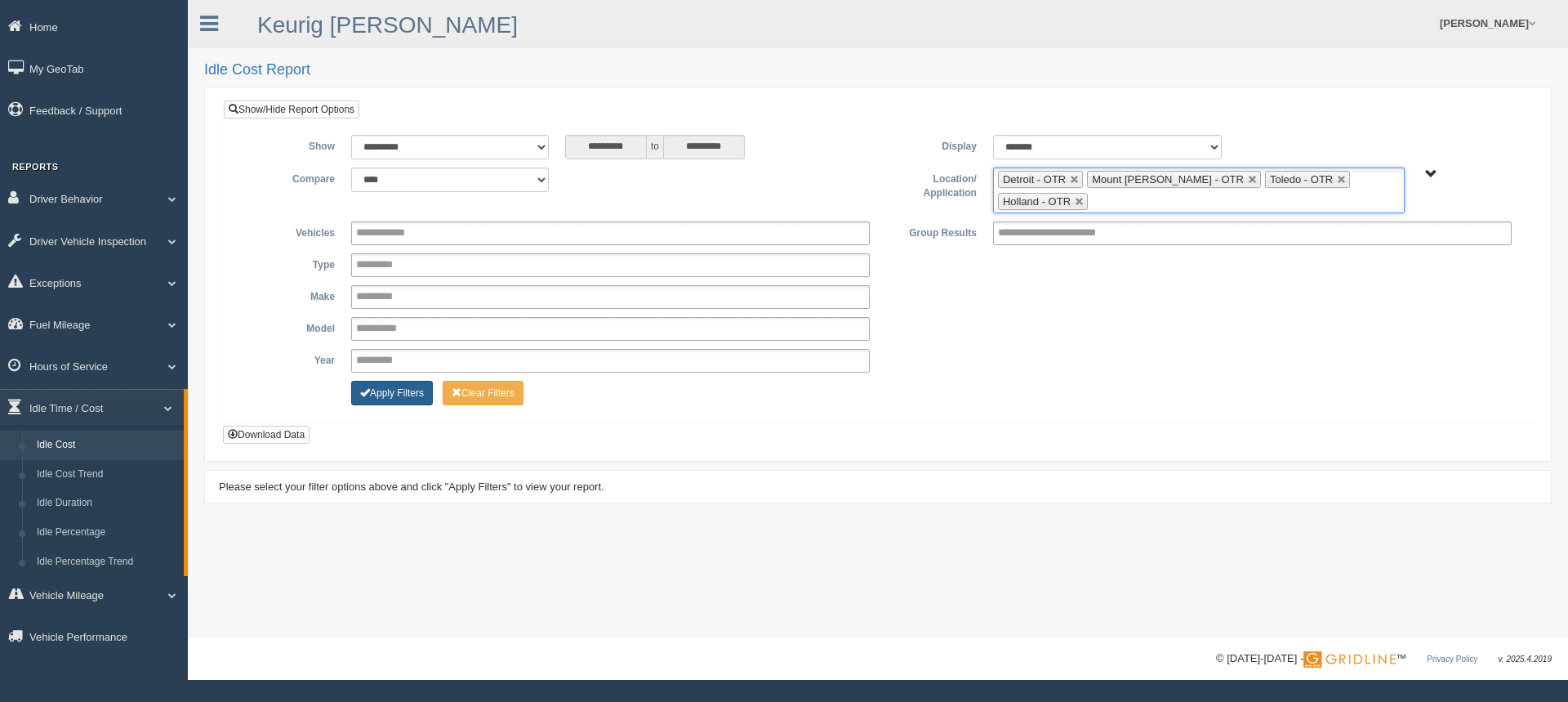
click at [405, 392] on button "Apply Filters" at bounding box center [392, 393] width 82 height 24
